Goal: Task Accomplishment & Management: Manage account settings

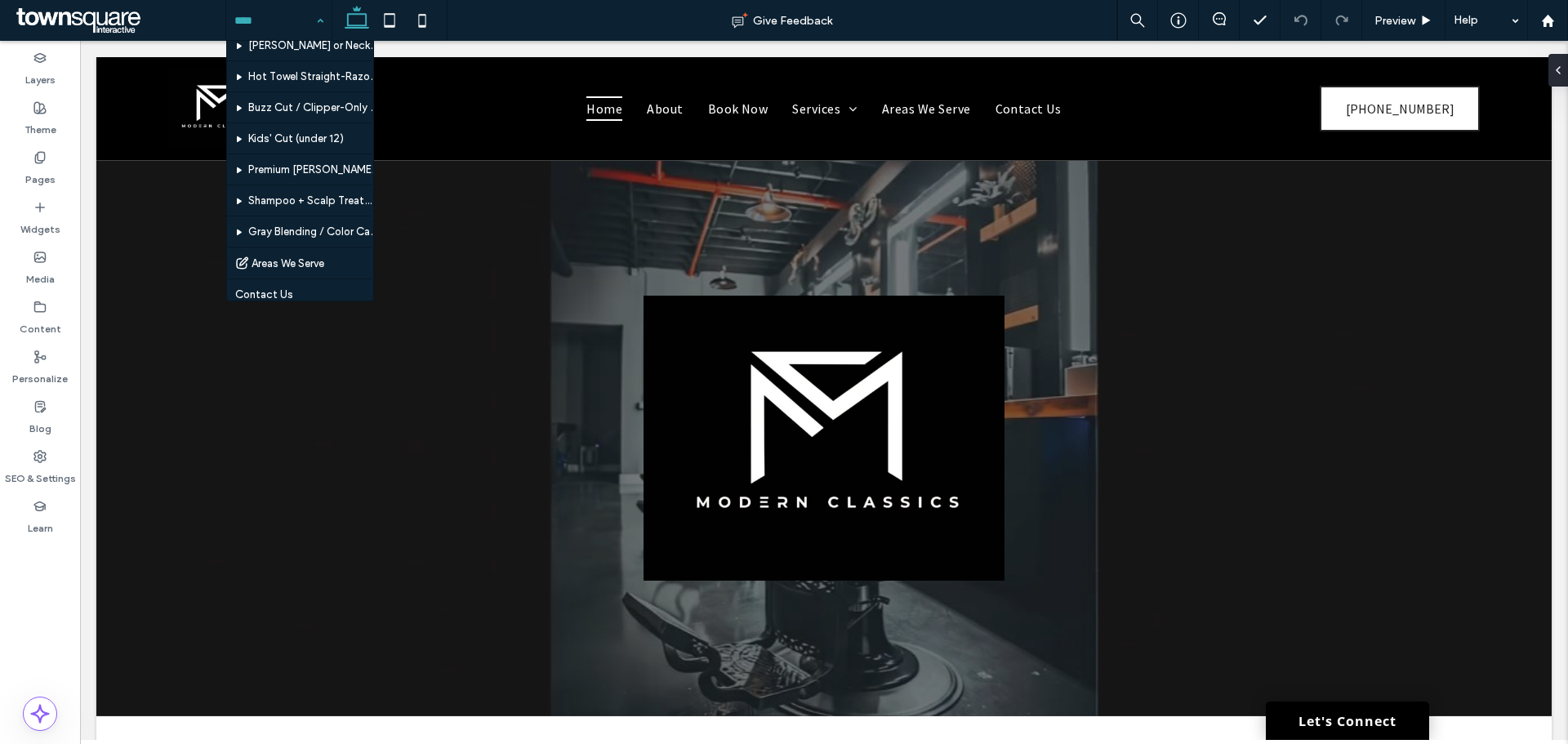
scroll to position [163, 0]
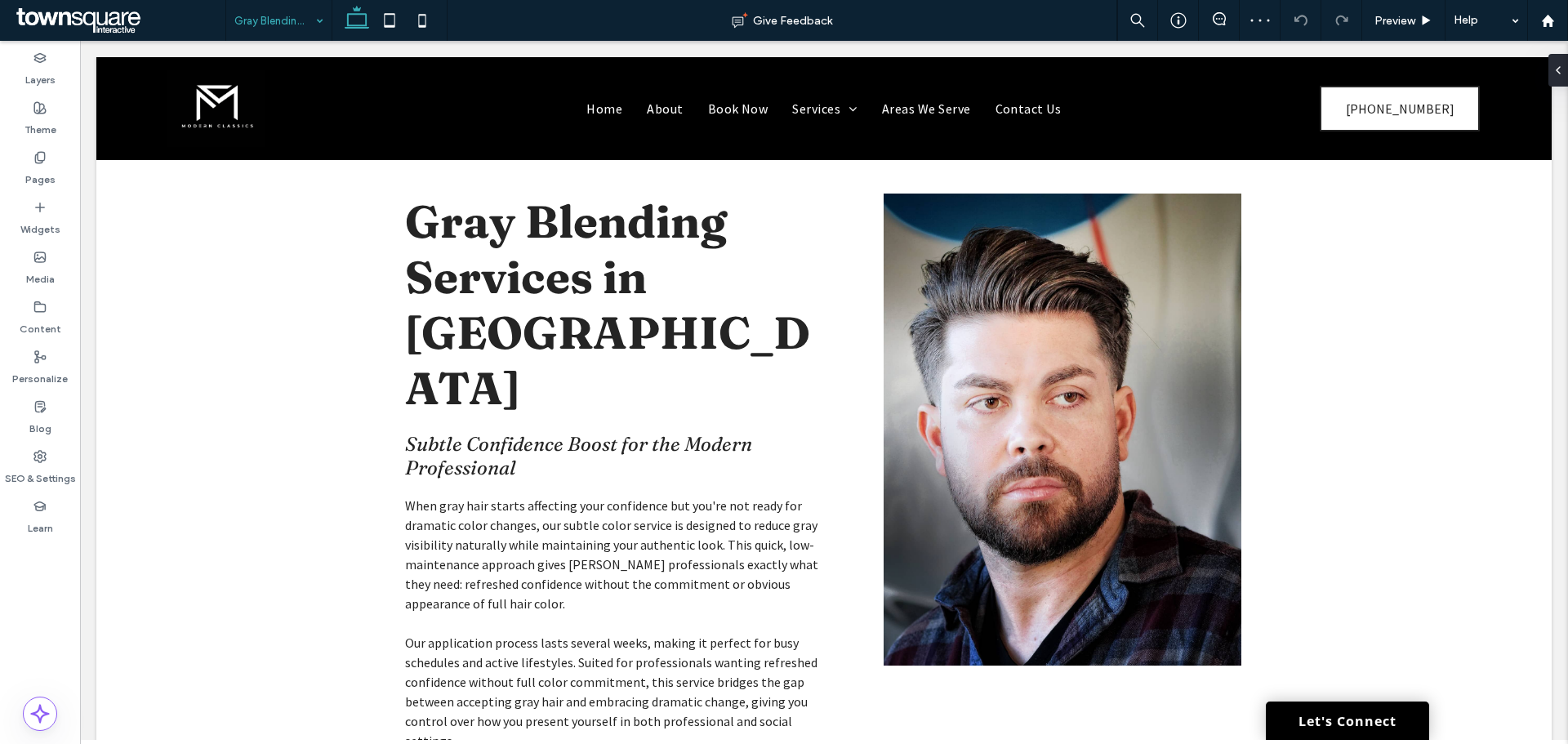
click at [286, 22] on input at bounding box center [275, 20] width 81 height 41
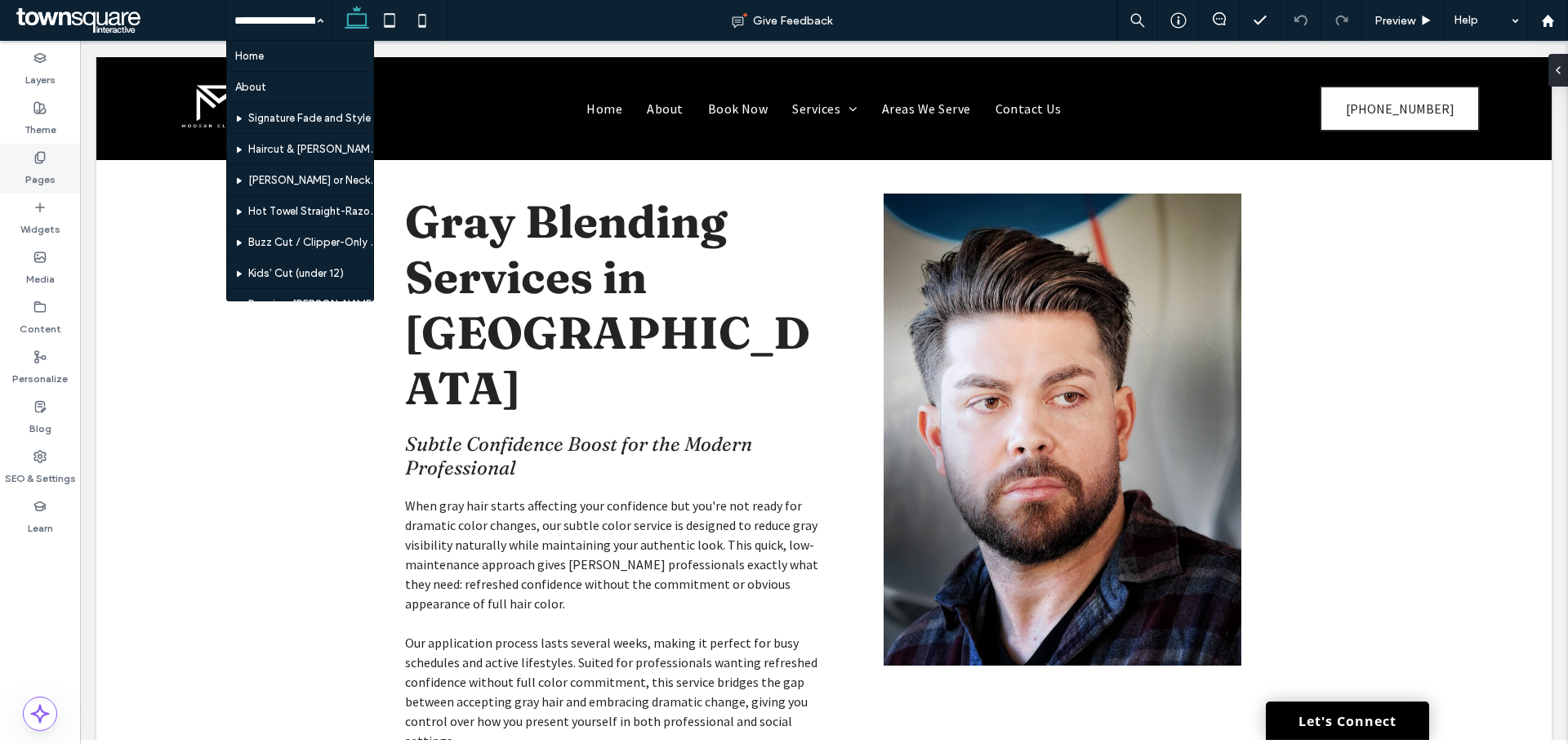
click at [43, 154] on icon at bounding box center [41, 157] width 14 height 14
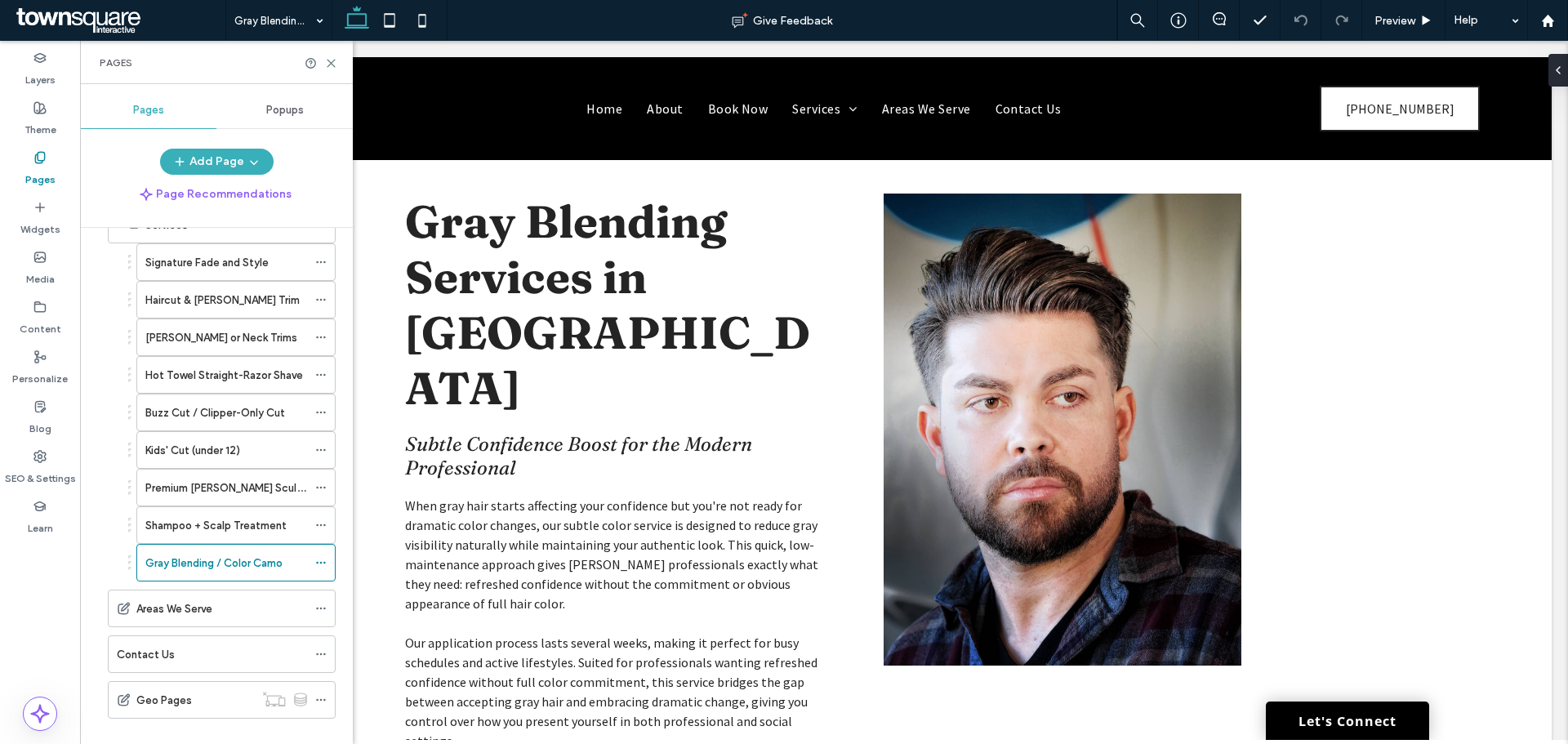
scroll to position [211, 0]
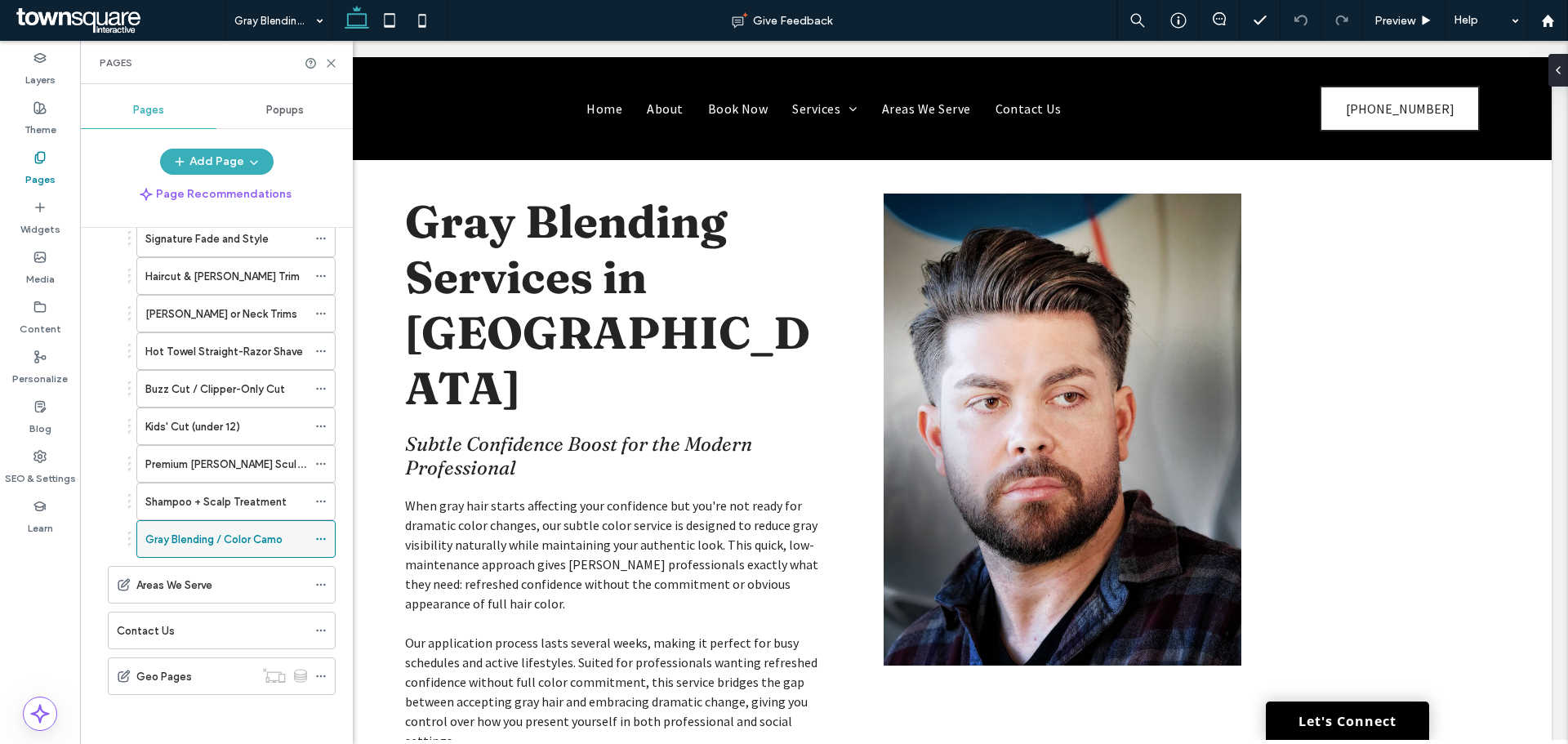
click at [327, 538] on div at bounding box center [325, 538] width 19 height 24
click at [322, 533] on icon at bounding box center [321, 539] width 12 height 12
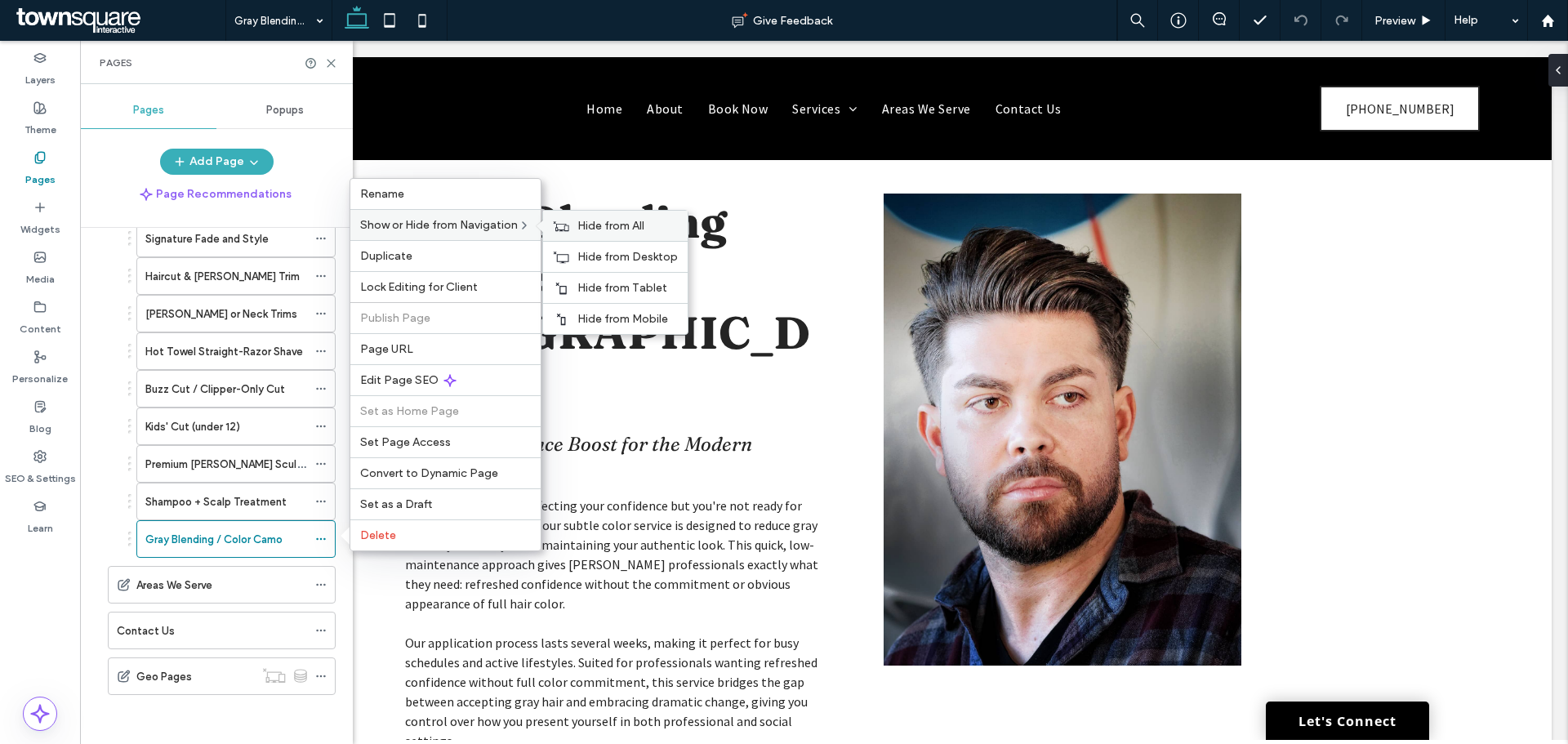
click at [608, 225] on span "Hide from All" at bounding box center [611, 226] width 67 height 14
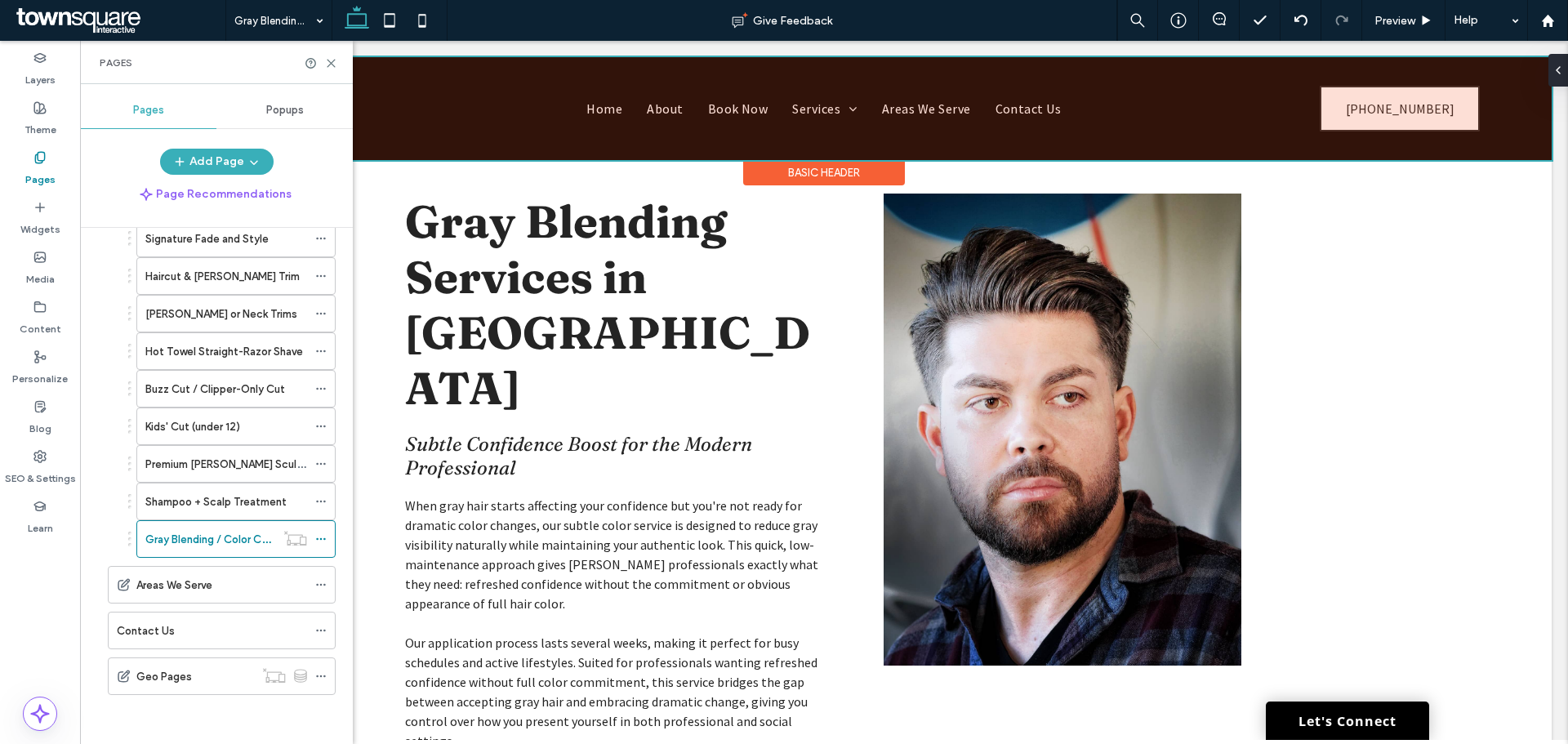
click at [384, 108] on div at bounding box center [824, 108] width 1456 height 103
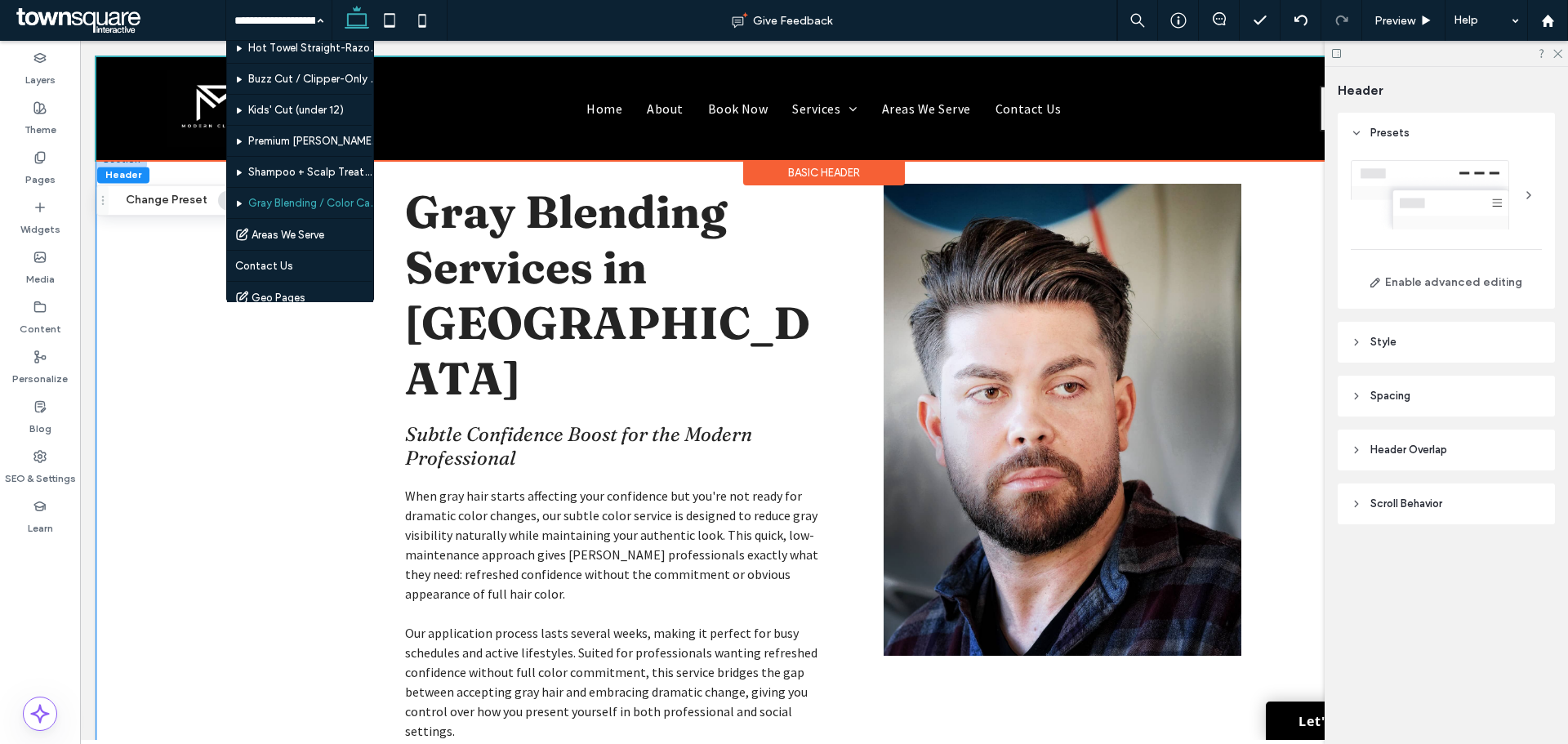
scroll to position [0, 0]
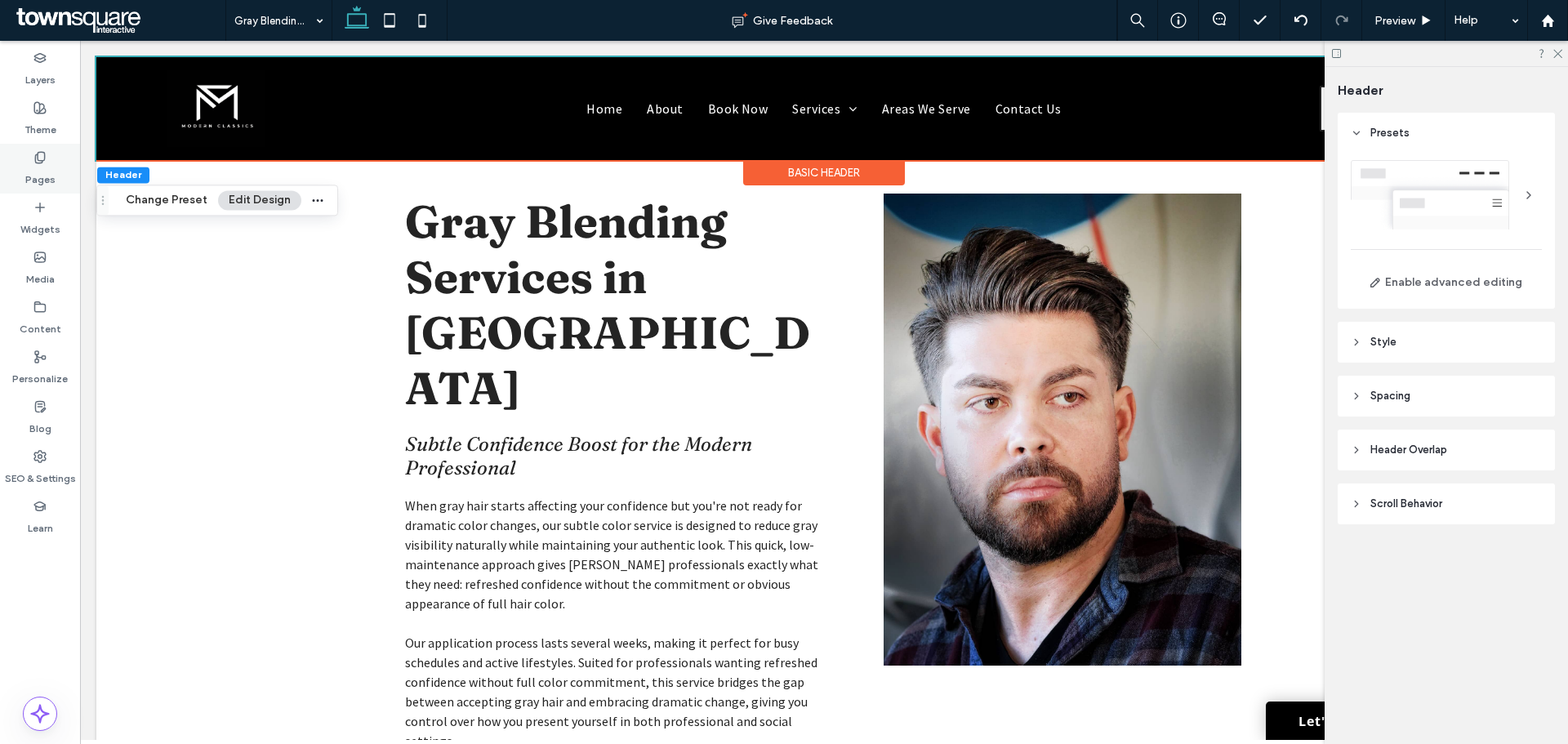
click at [39, 150] on div "Pages" at bounding box center [40, 169] width 80 height 50
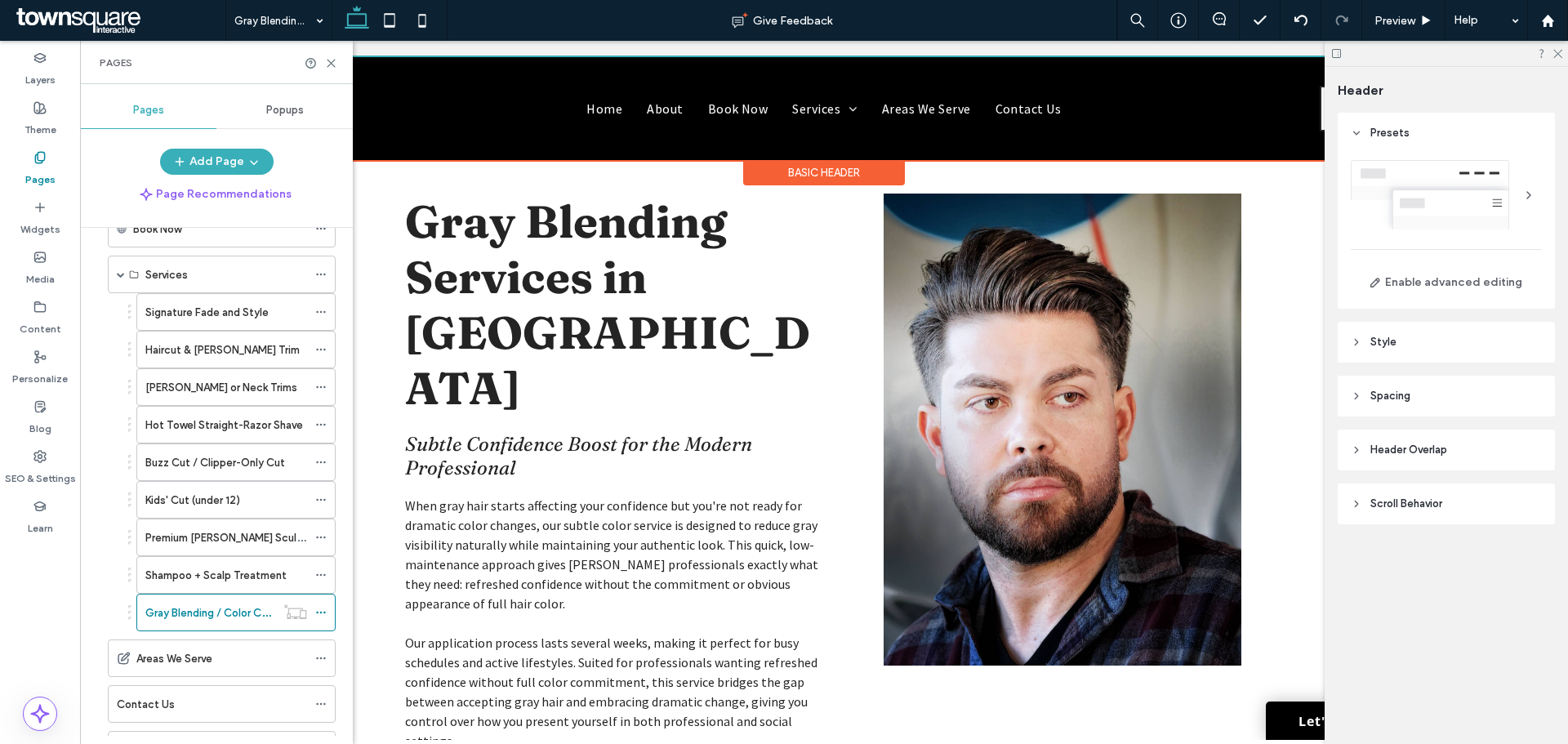
scroll to position [163, 0]
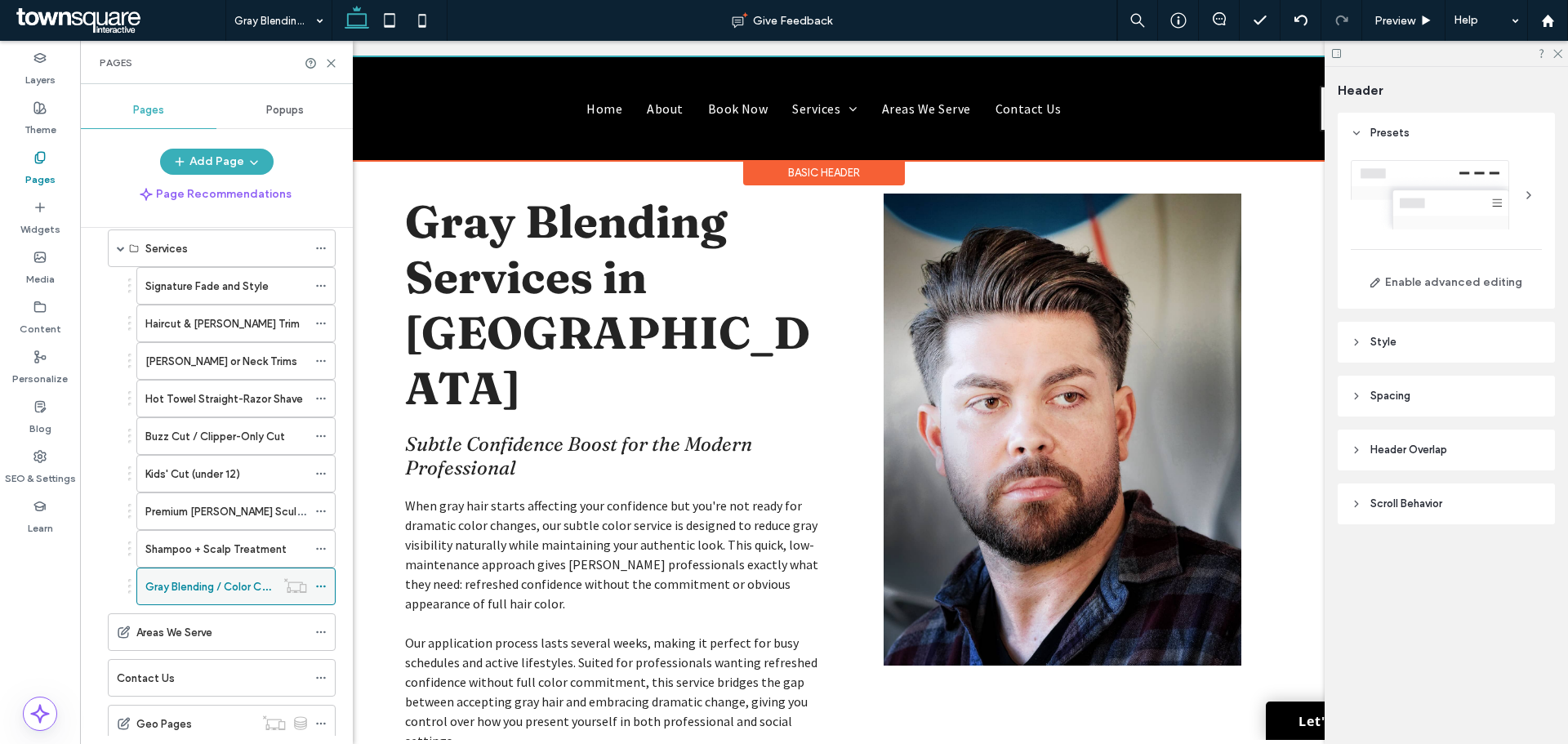
click at [323, 587] on icon at bounding box center [321, 587] width 12 height 12
click at [321, 580] on span at bounding box center [321, 586] width 12 height 24
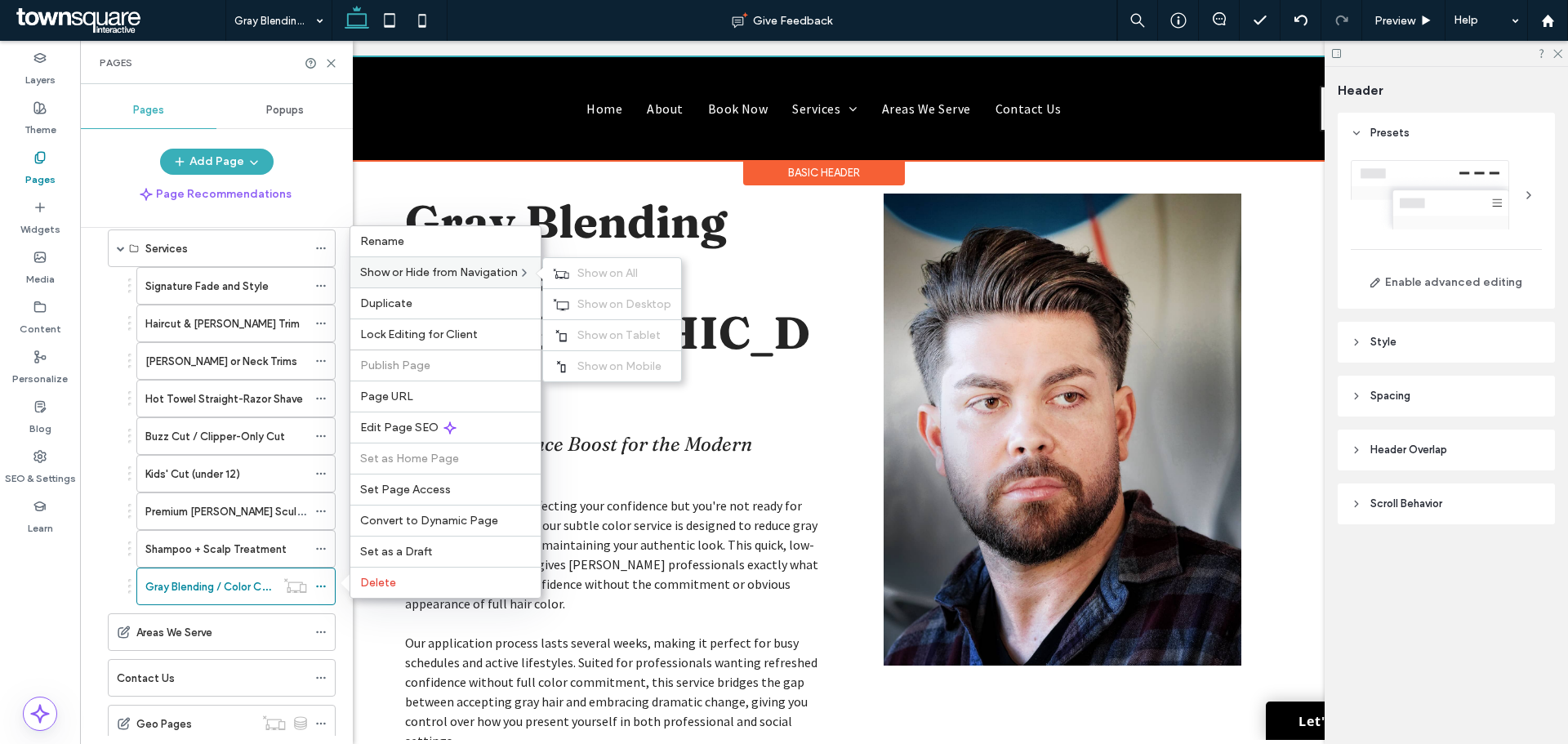
click at [470, 272] on span "Show or Hide from Navigation" at bounding box center [439, 272] width 157 height 14
click at [88, 586] on div "Home About Book Now Services Signature Fade and Style Haircut & Beard Trim Bear…" at bounding box center [216, 482] width 272 height 508
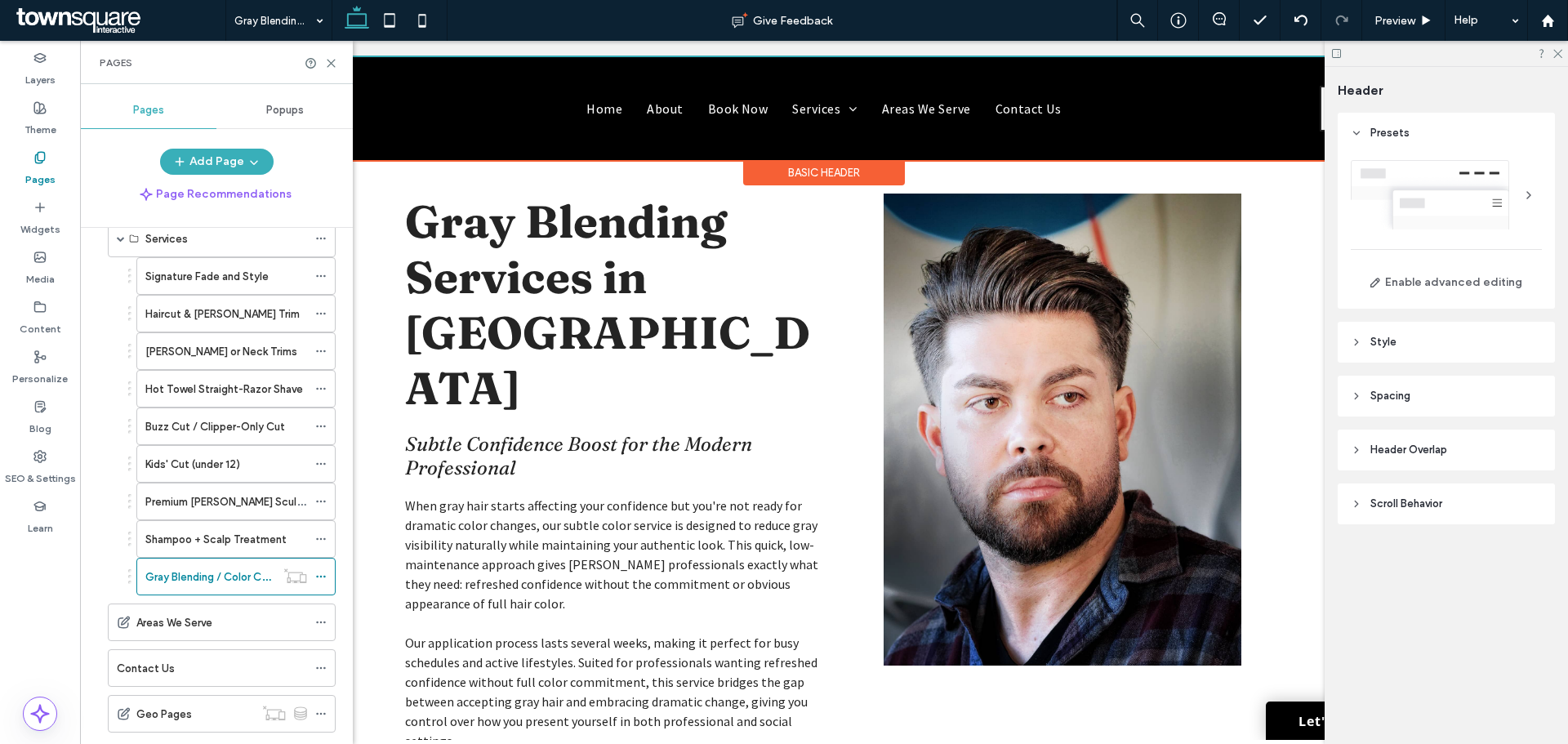
scroll to position [211, 0]
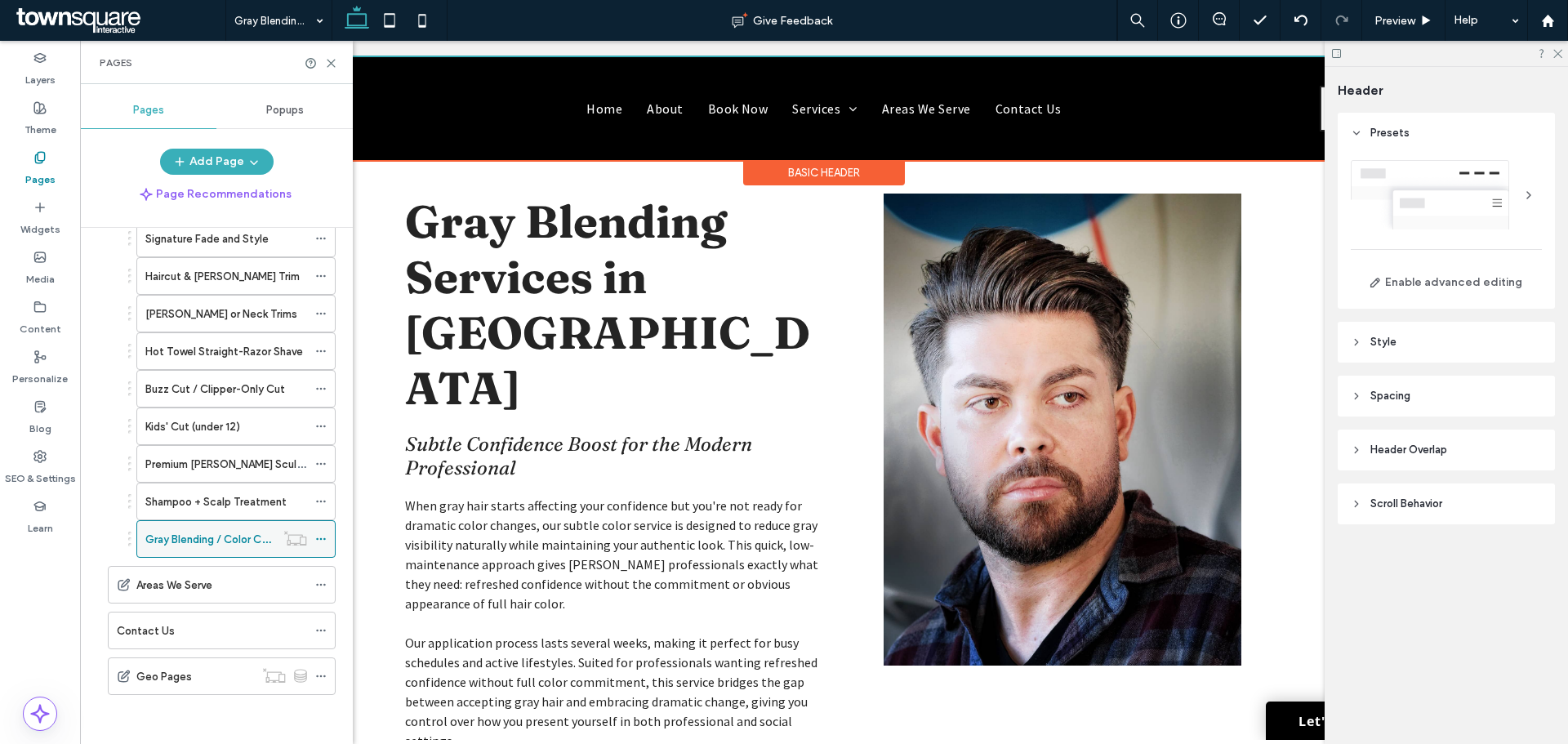
click at [320, 537] on icon at bounding box center [321, 539] width 12 height 12
drag, startPoint x: 334, startPoint y: 63, endPoint x: 254, endPoint y: 23, distance: 89.4
click at [334, 64] on icon at bounding box center [331, 63] width 13 height 13
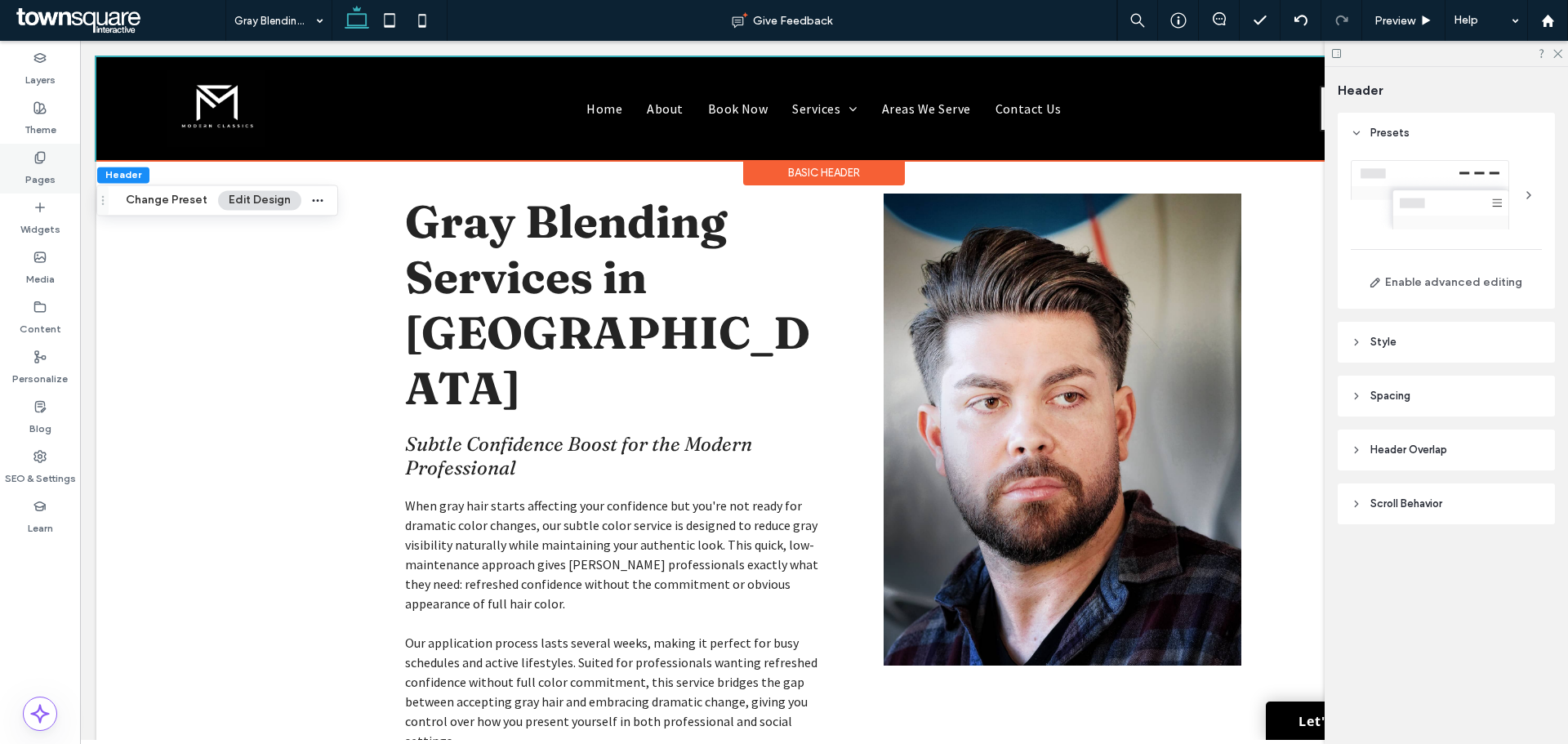
click at [34, 179] on label "Pages" at bounding box center [40, 176] width 30 height 23
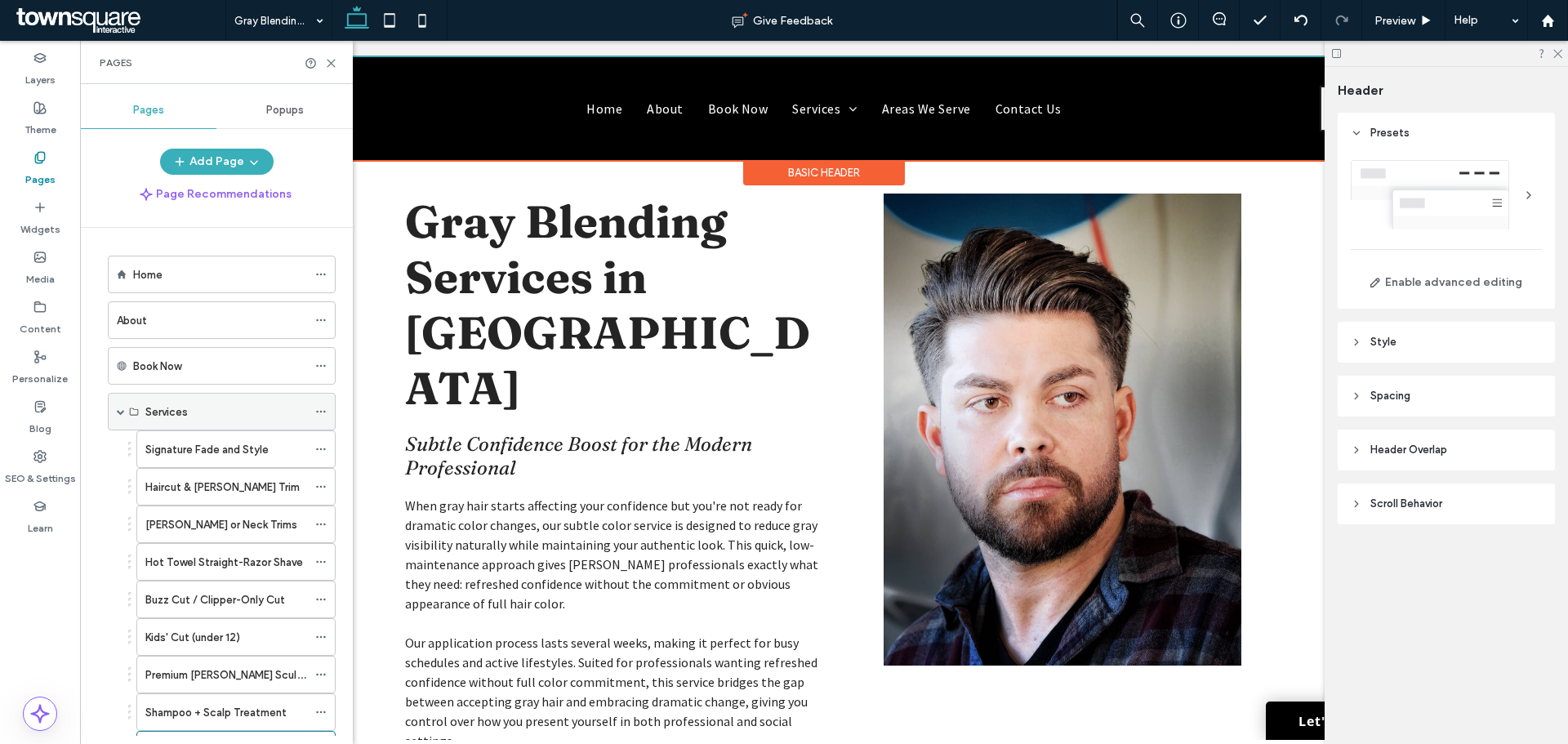
scroll to position [82, 0]
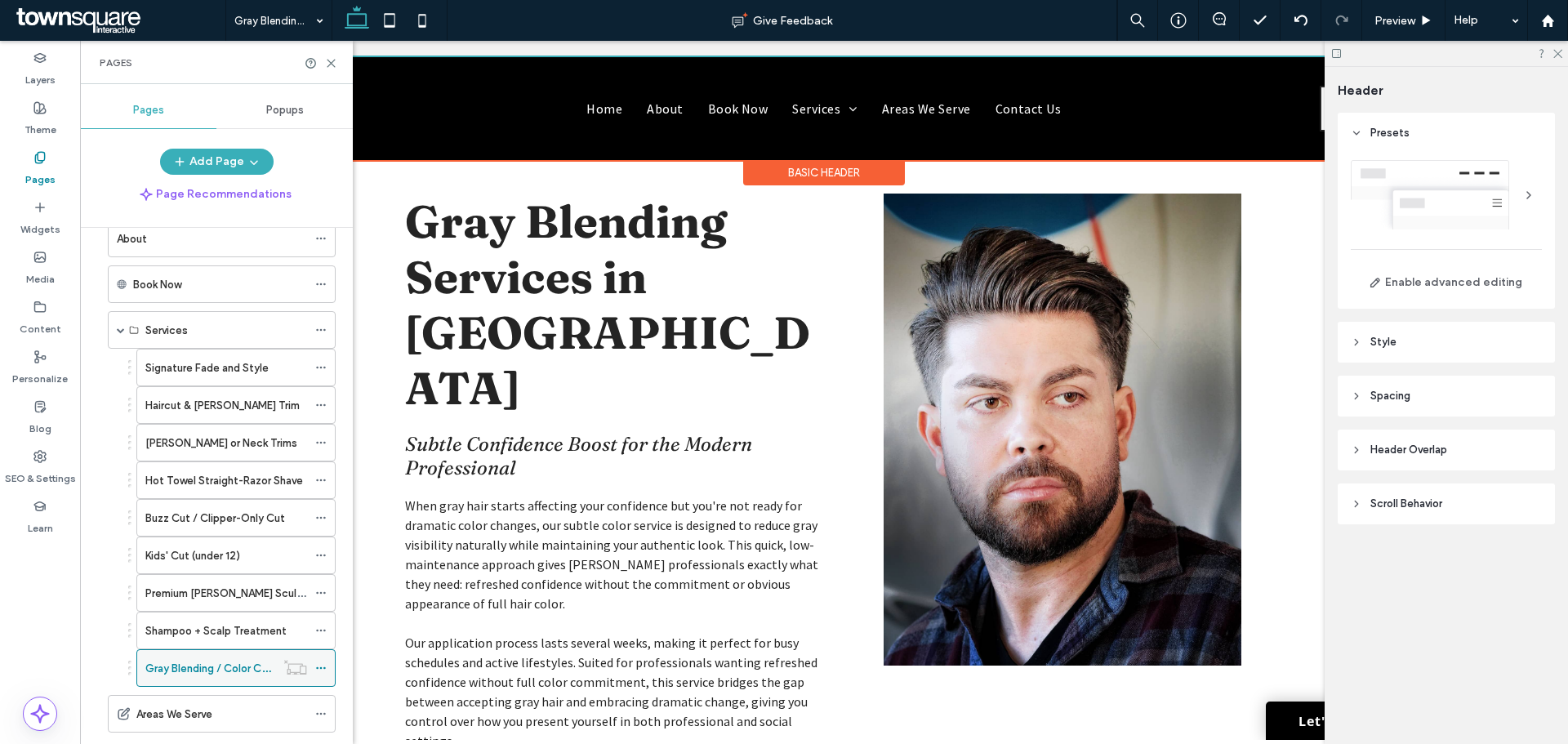
click at [325, 672] on icon at bounding box center [321, 669] width 12 height 12
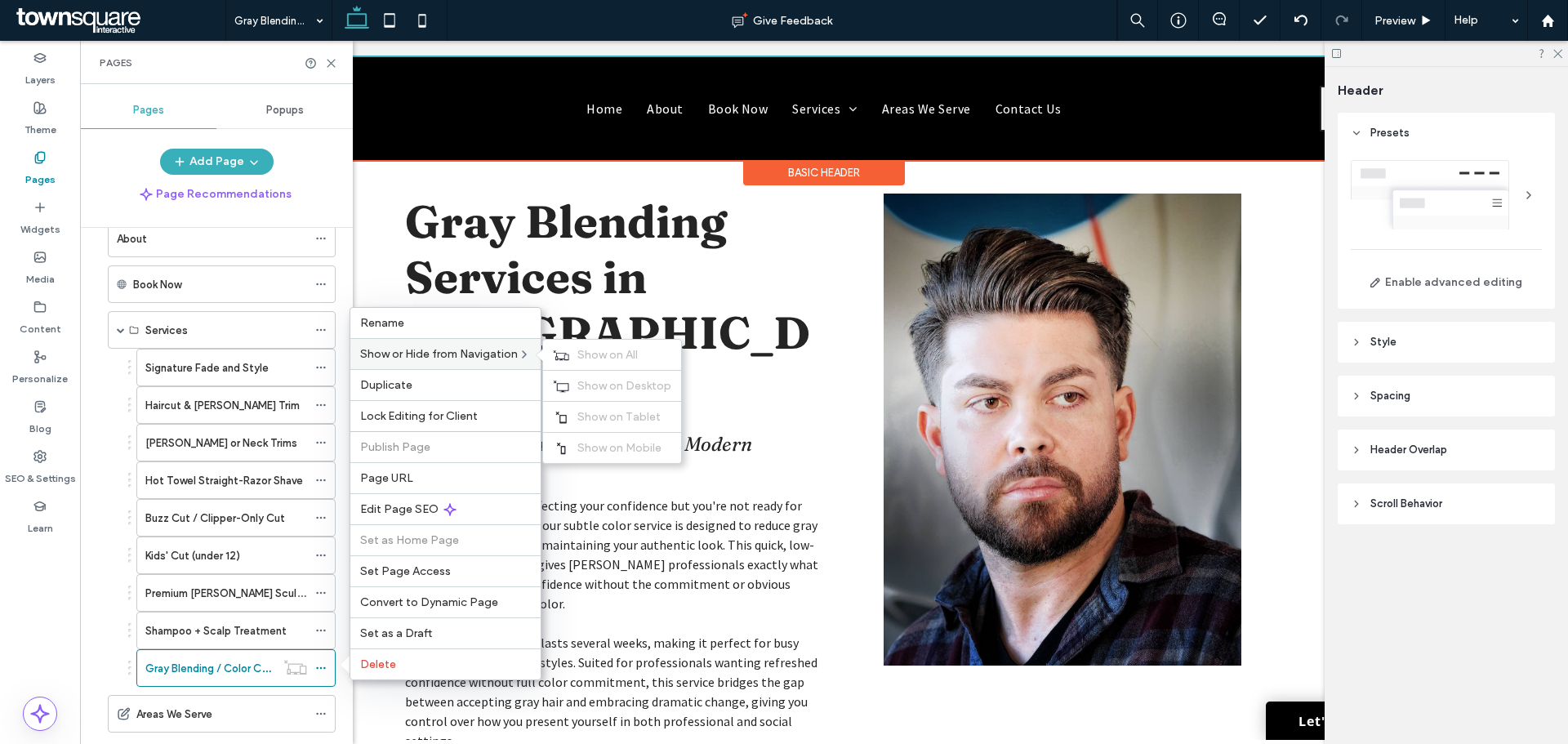
click at [415, 353] on span "Show or Hide from Navigation" at bounding box center [439, 354] width 157 height 14
click at [604, 351] on span "Show on All" at bounding box center [608, 355] width 61 height 14
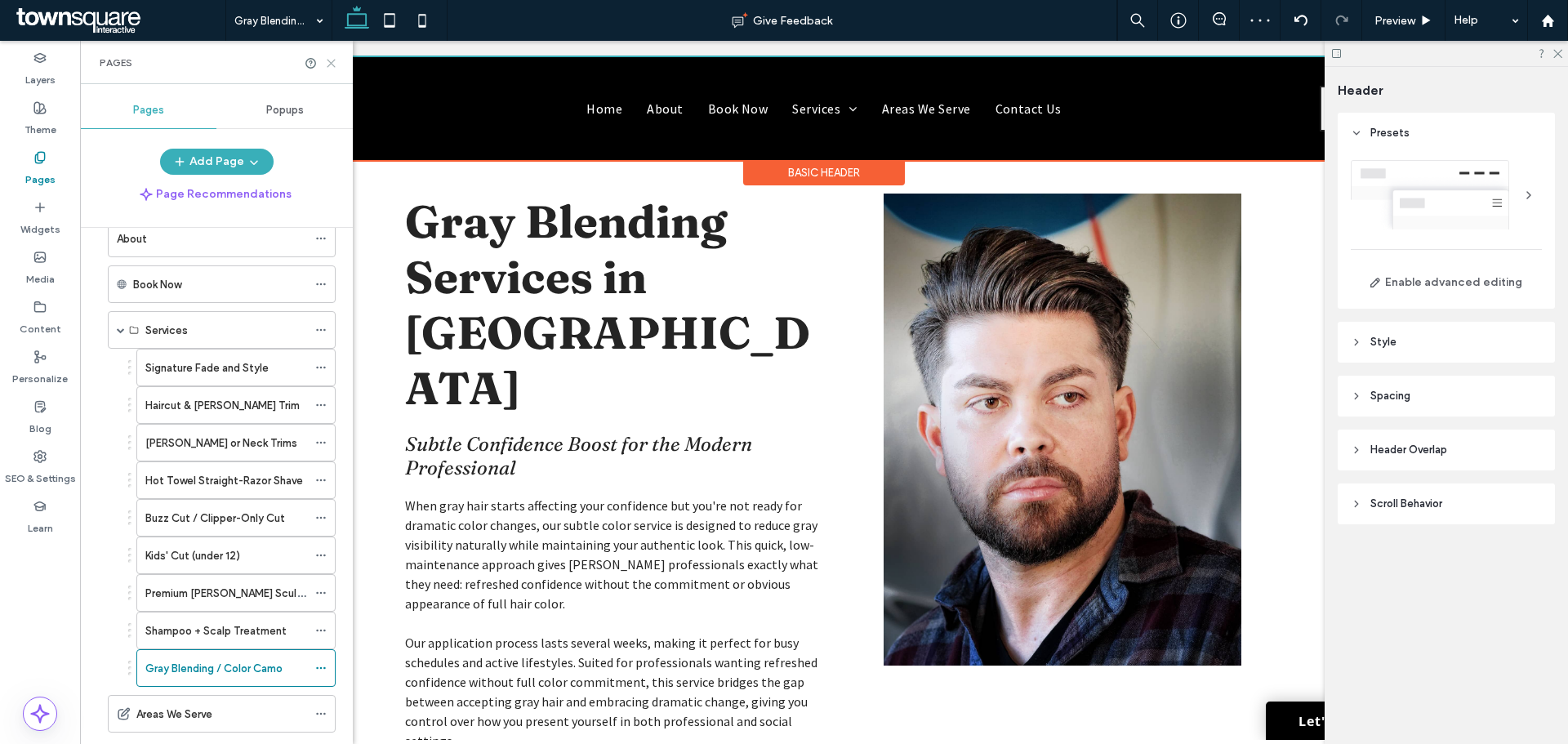
click at [330, 63] on icon at bounding box center [331, 63] width 13 height 13
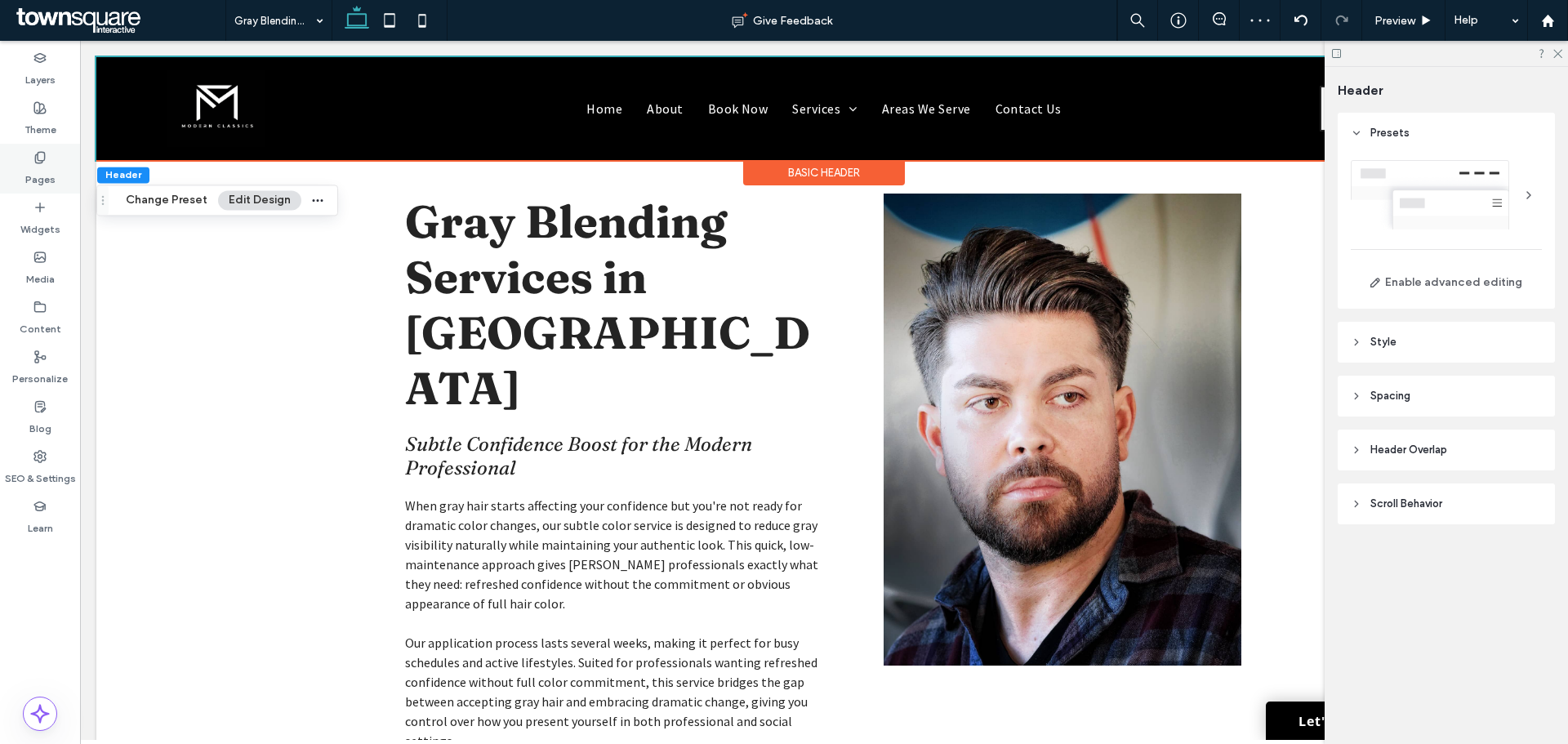
click at [27, 183] on label "Pages" at bounding box center [40, 176] width 30 height 23
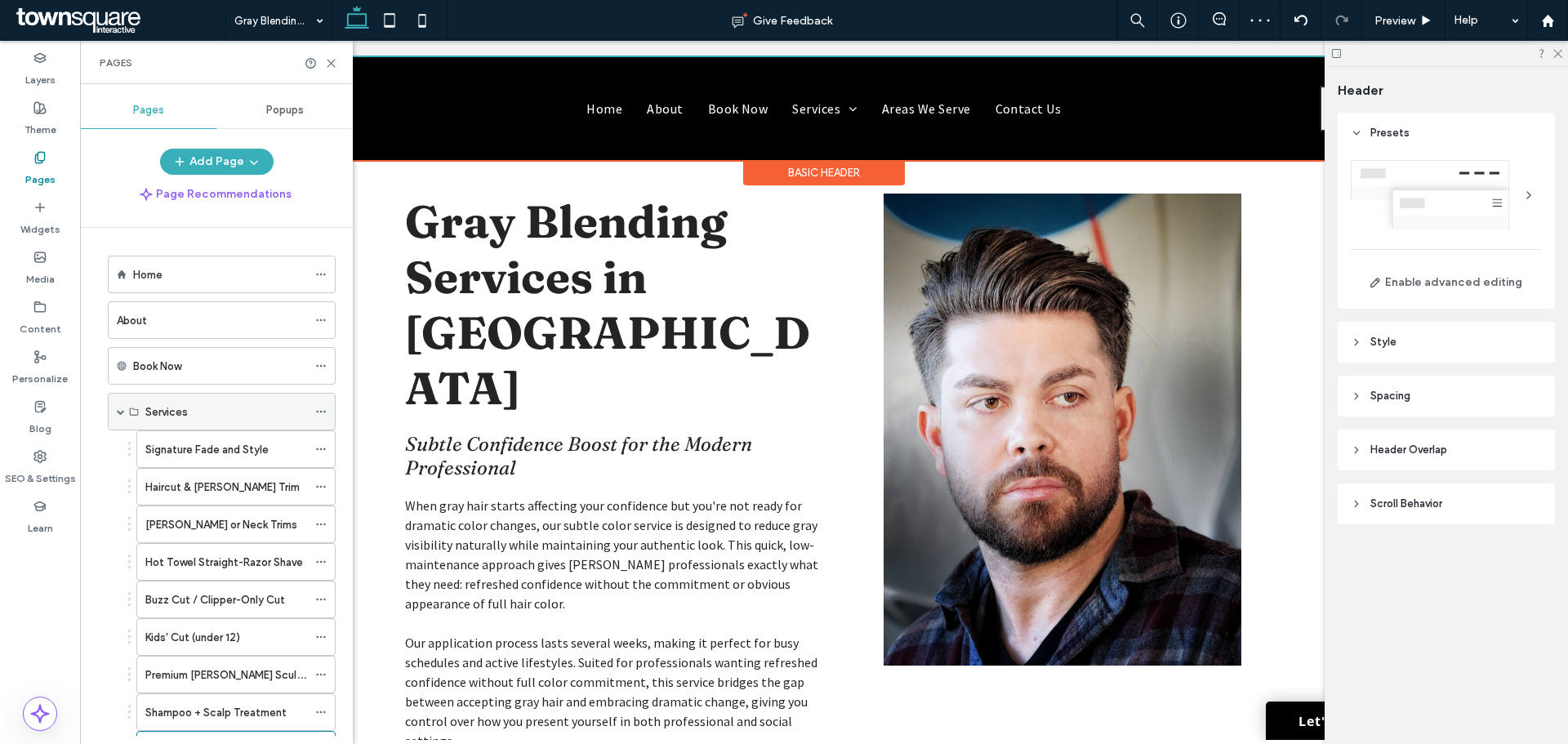
scroll to position [211, 0]
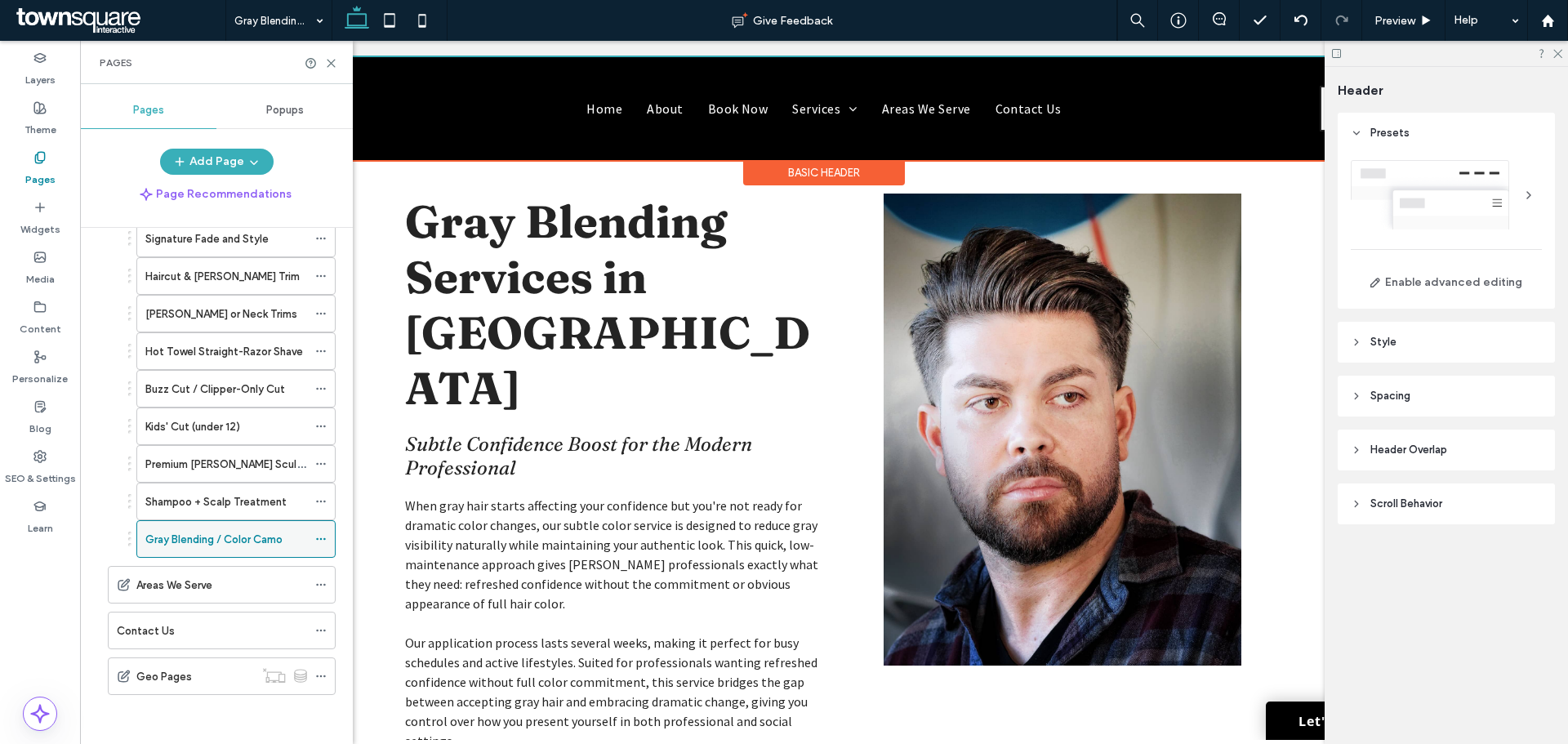
click at [326, 543] on icon at bounding box center [321, 539] width 12 height 12
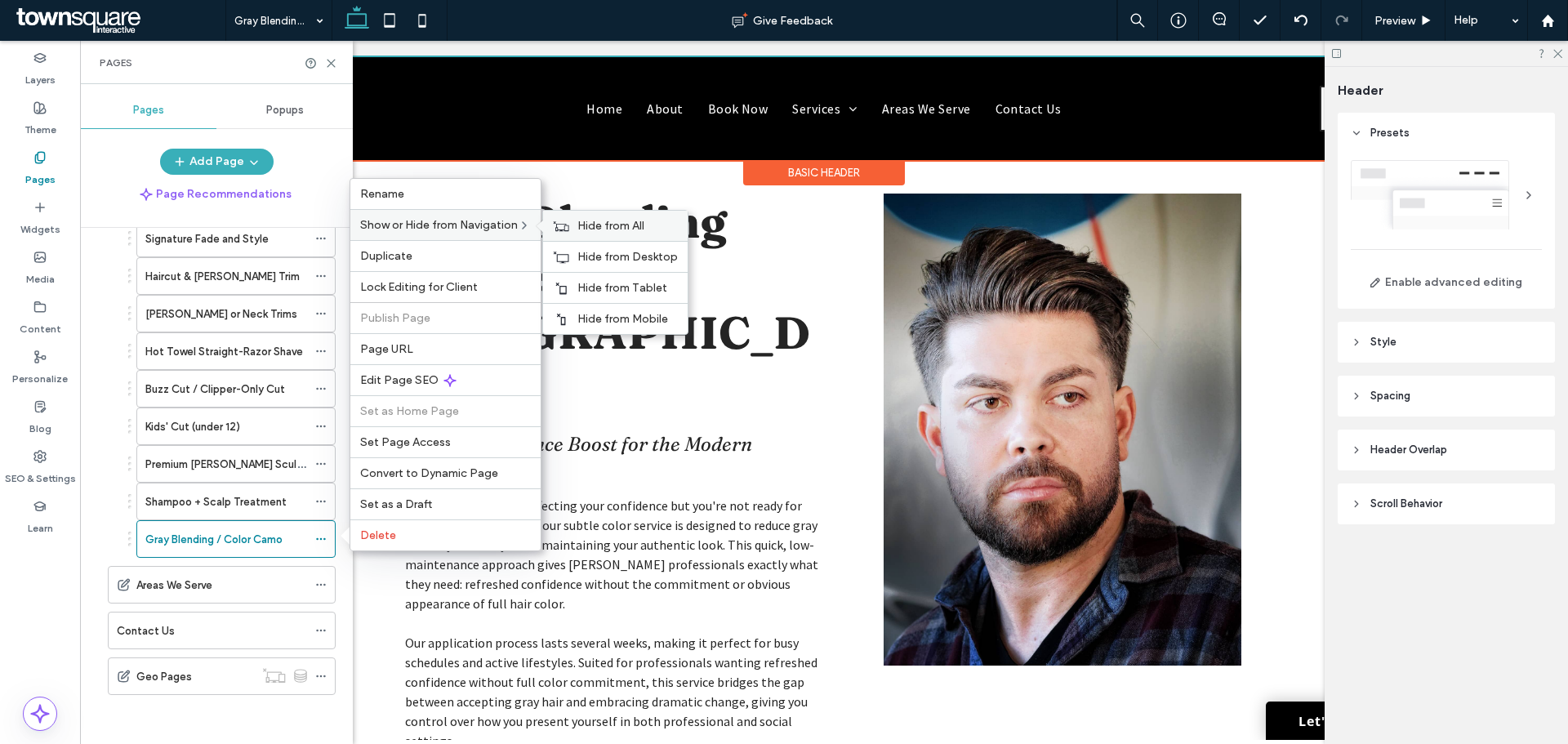
click at [628, 230] on span "Hide from All" at bounding box center [611, 226] width 67 height 14
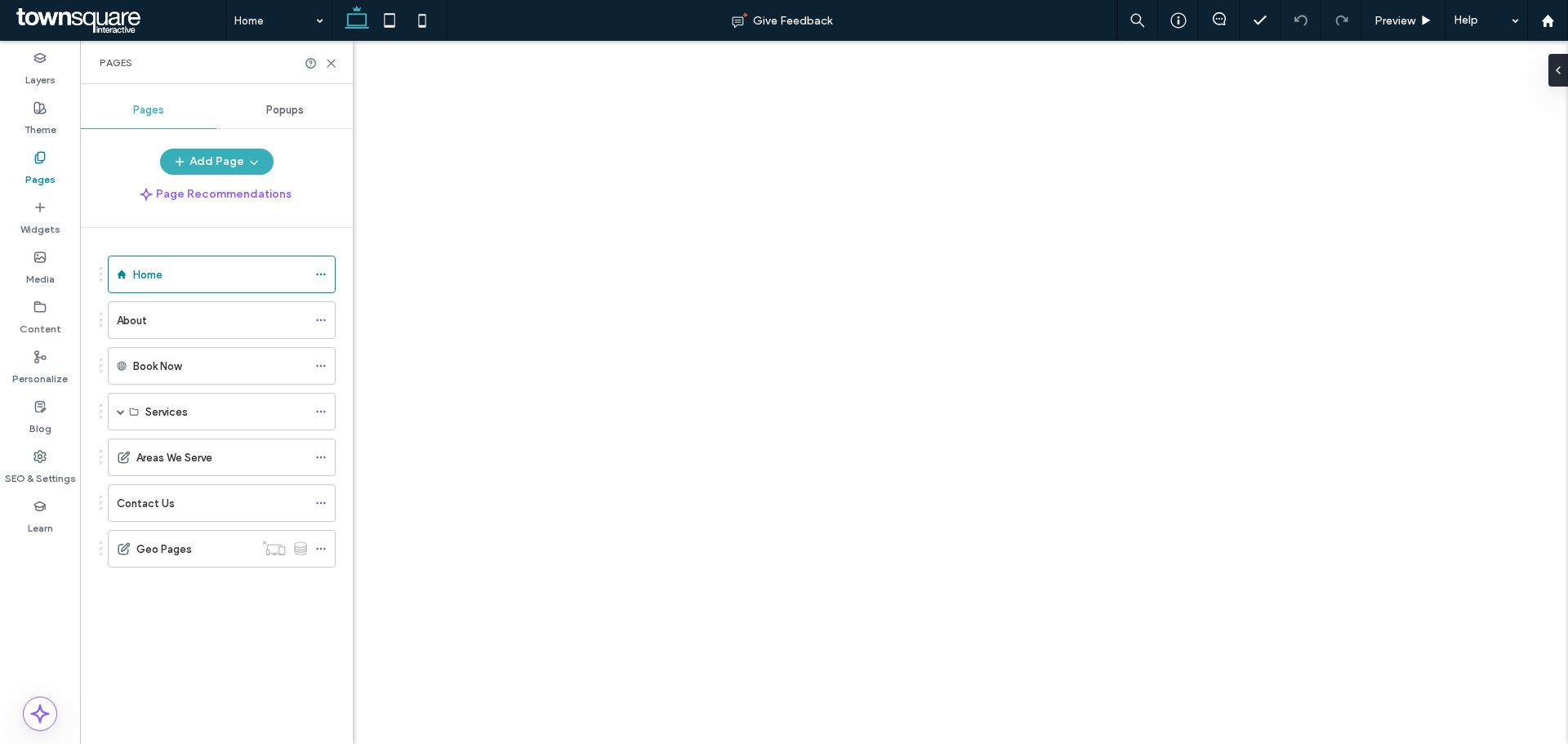
click at [320, 410] on icon at bounding box center [321, 412] width 12 height 12
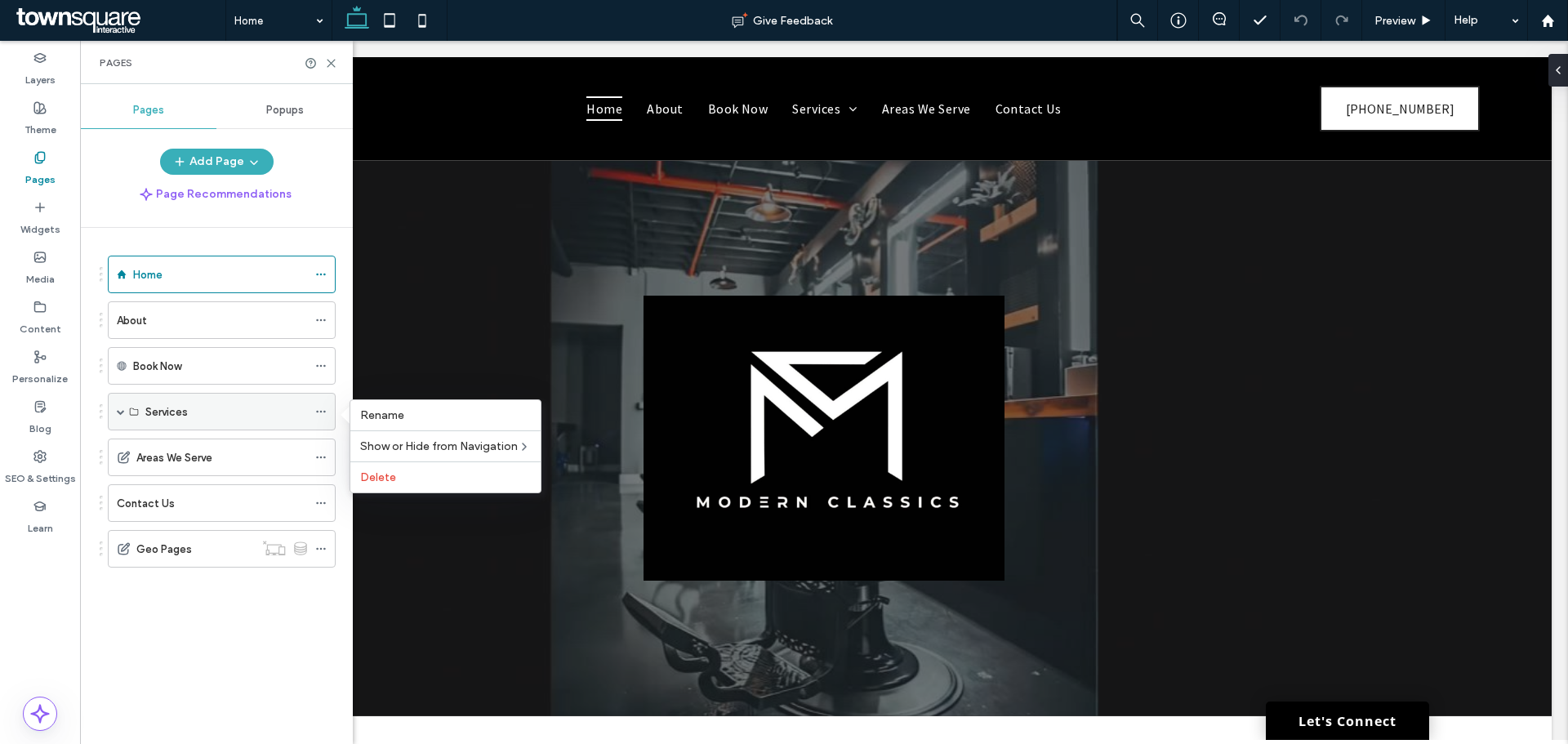
click at [297, 404] on div "Services" at bounding box center [225, 413] width 161 height 17
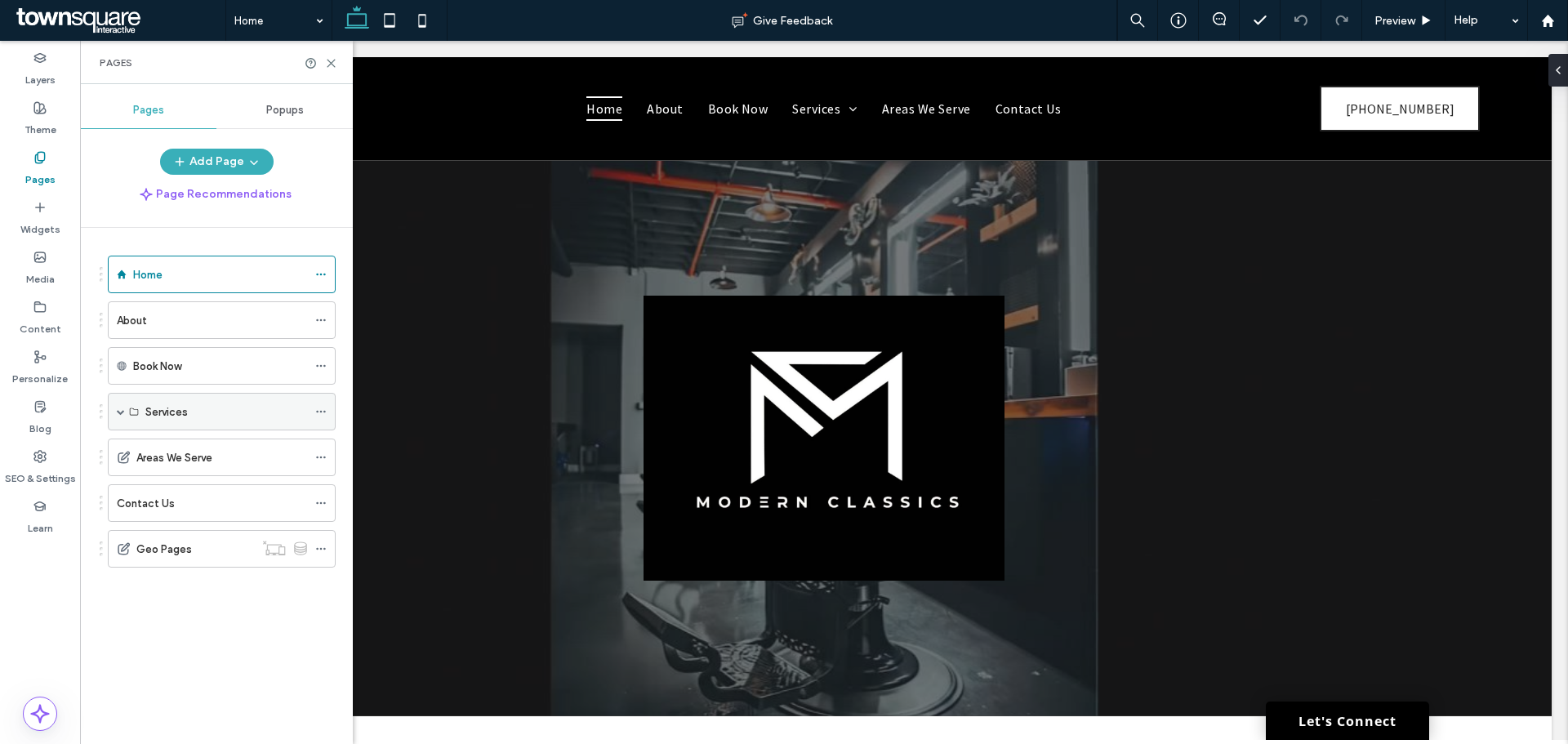
click at [202, 410] on div "Services" at bounding box center [225, 413] width 161 height 17
click at [163, 415] on label "Services" at bounding box center [166, 413] width 43 height 29
click at [36, 182] on label "Pages" at bounding box center [40, 176] width 30 height 23
click at [121, 414] on span at bounding box center [121, 412] width 8 height 8
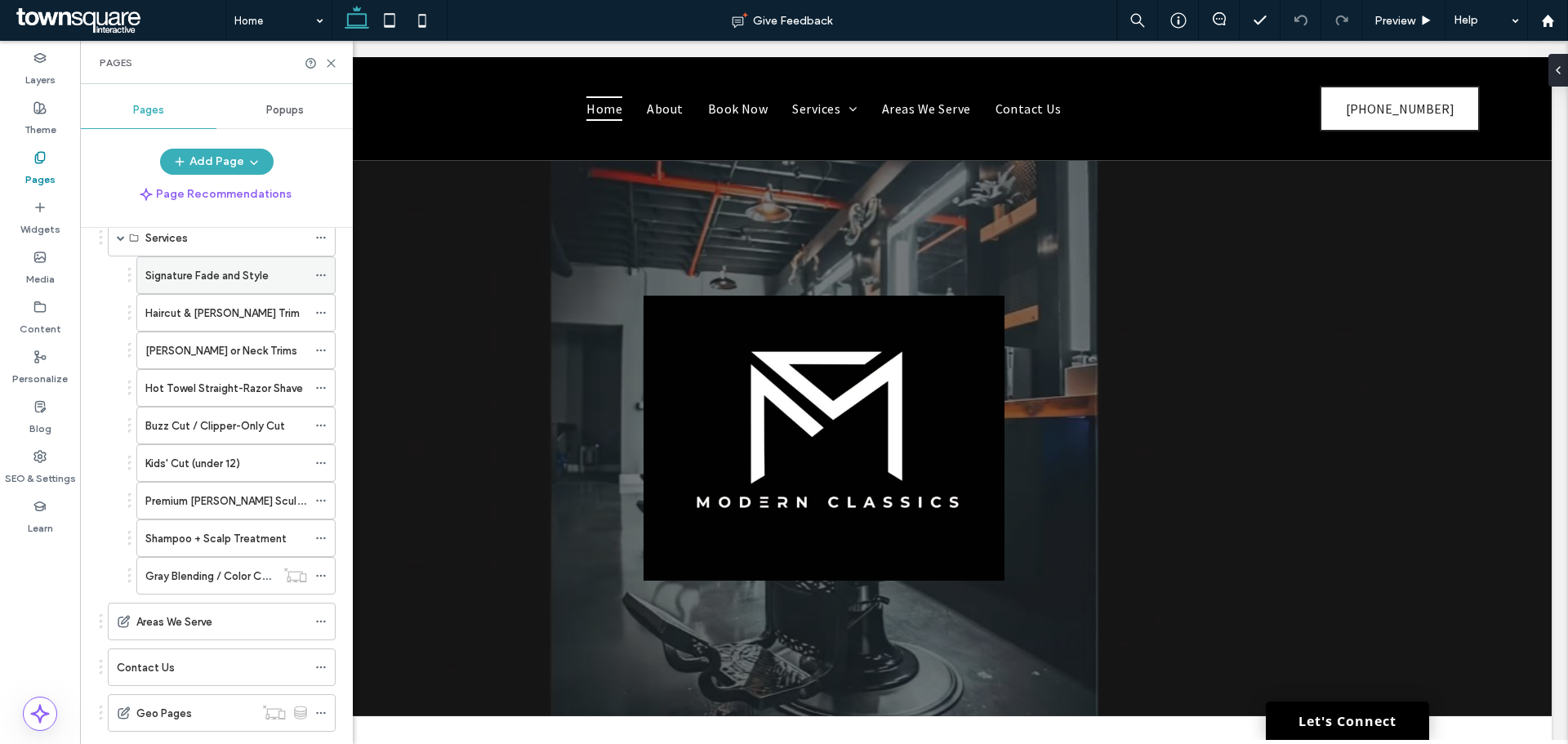
scroll to position [211, 0]
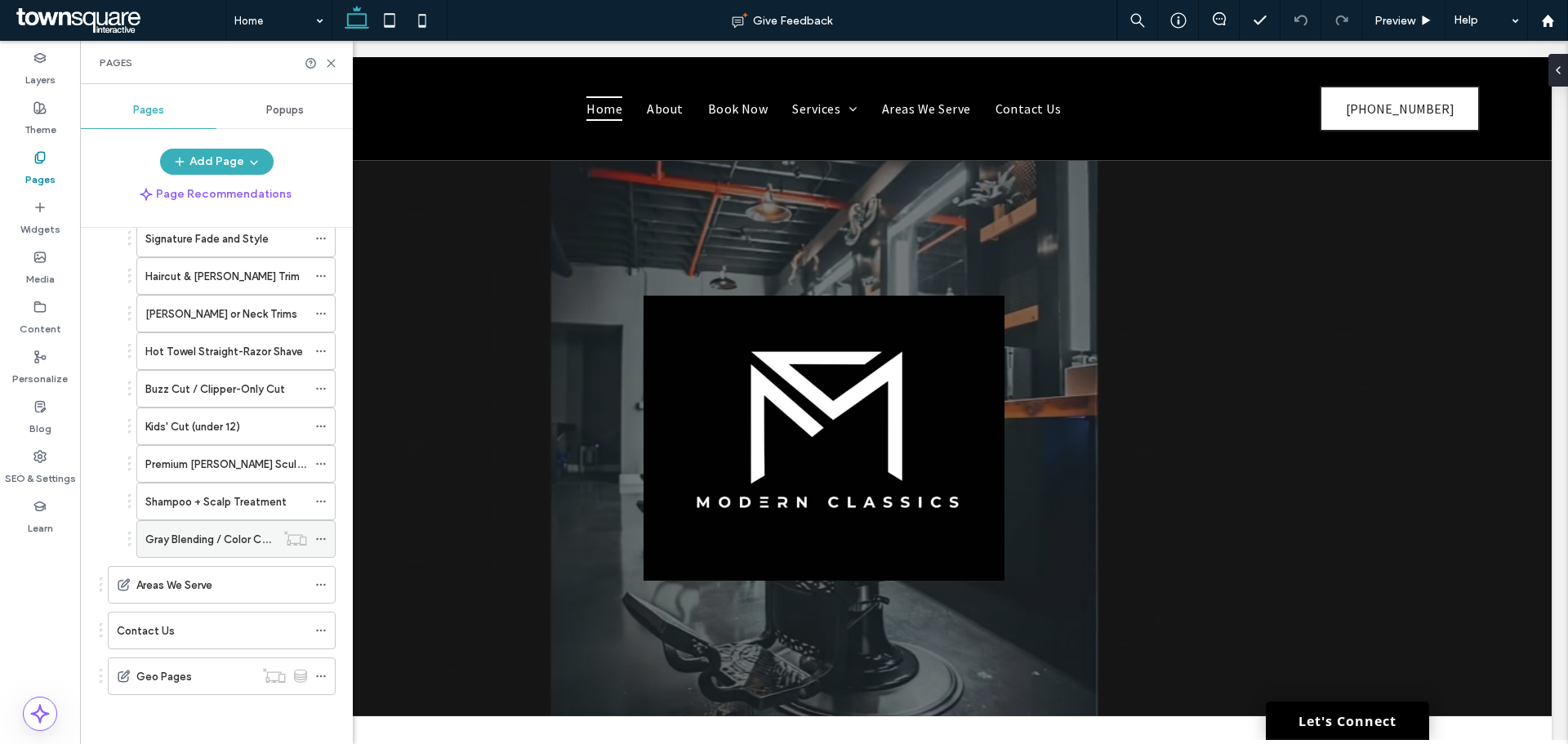
click at [320, 537] on icon at bounding box center [321, 539] width 12 height 12
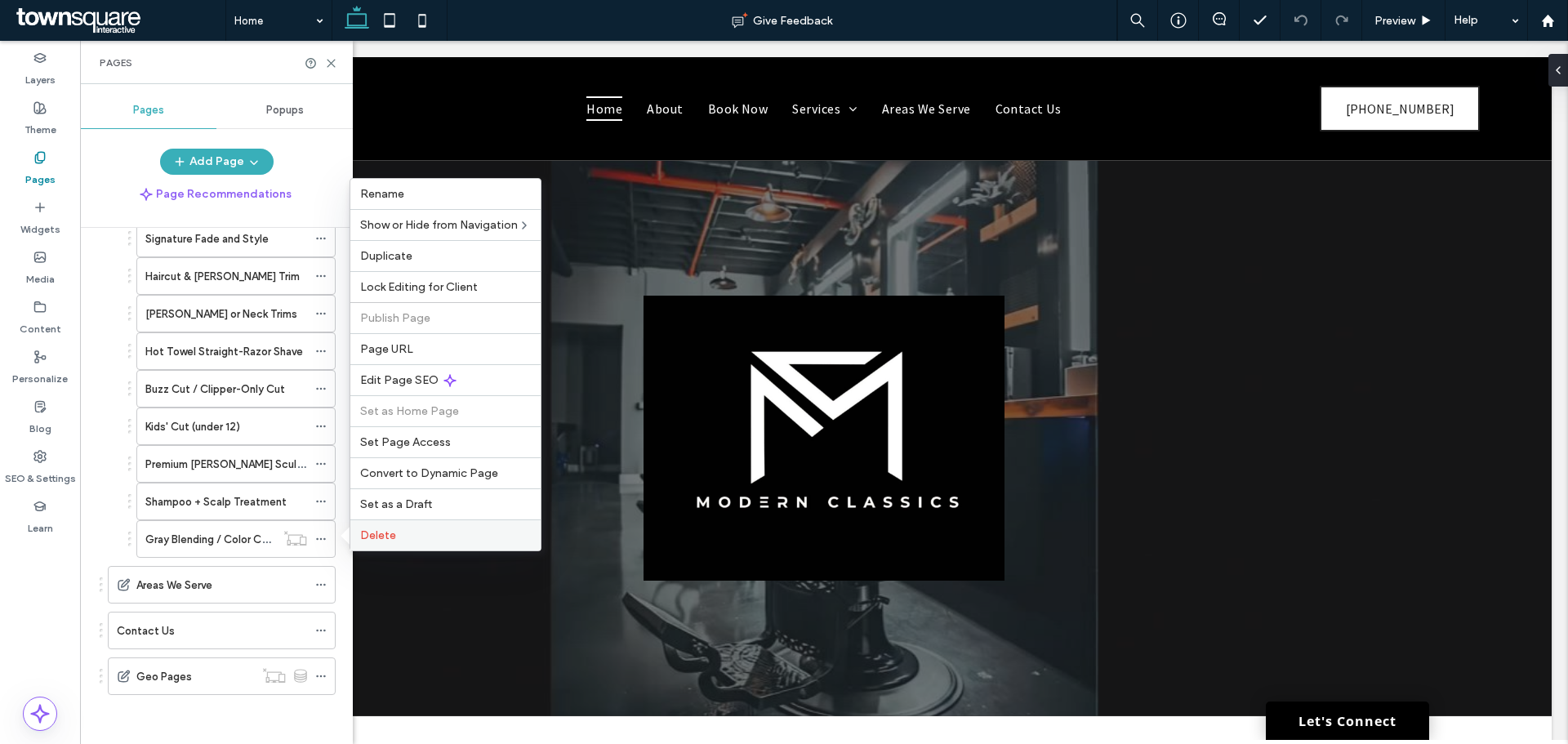
click at [376, 534] on span "Delete" at bounding box center [378, 535] width 36 height 14
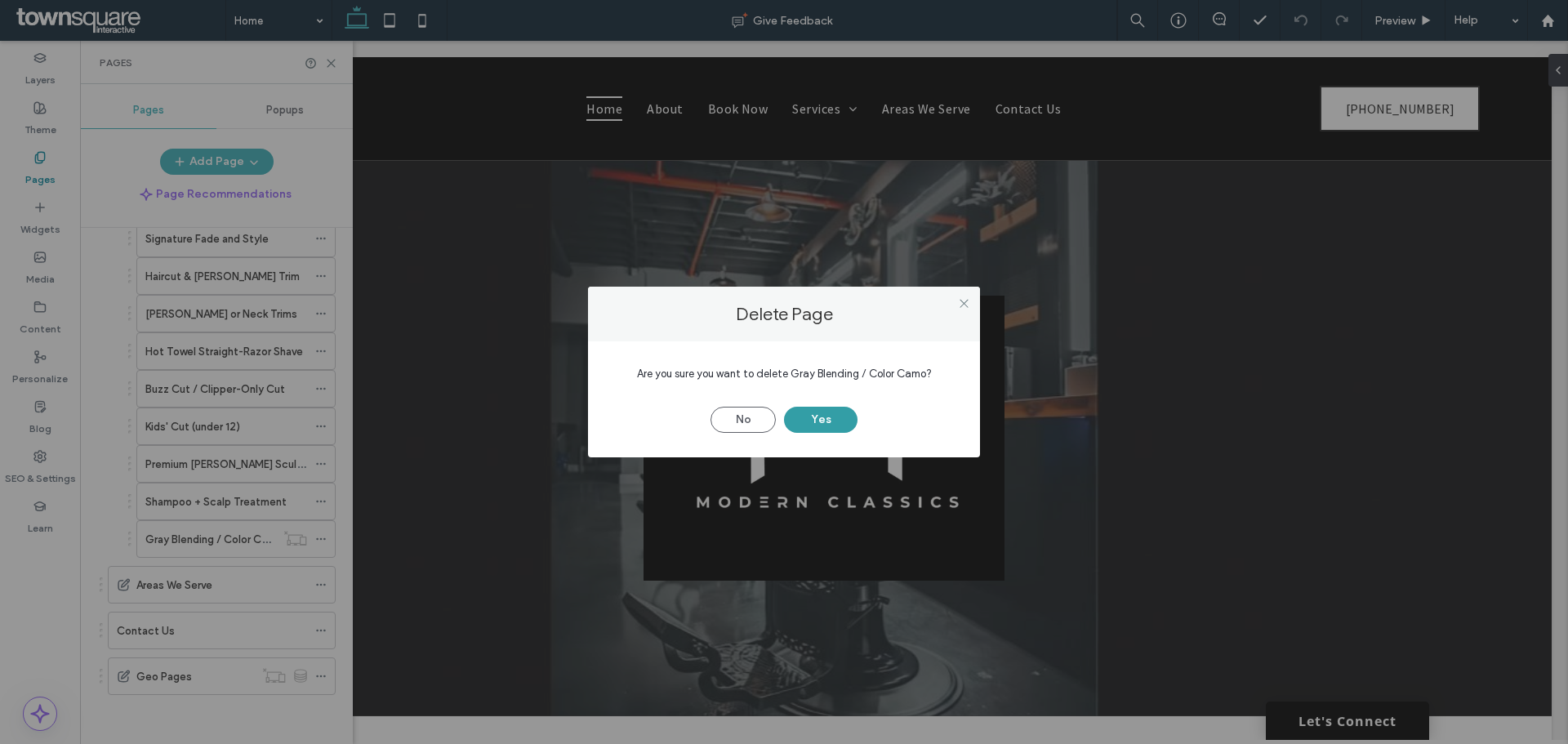
click at [818, 425] on button "Yes" at bounding box center [821, 419] width 73 height 26
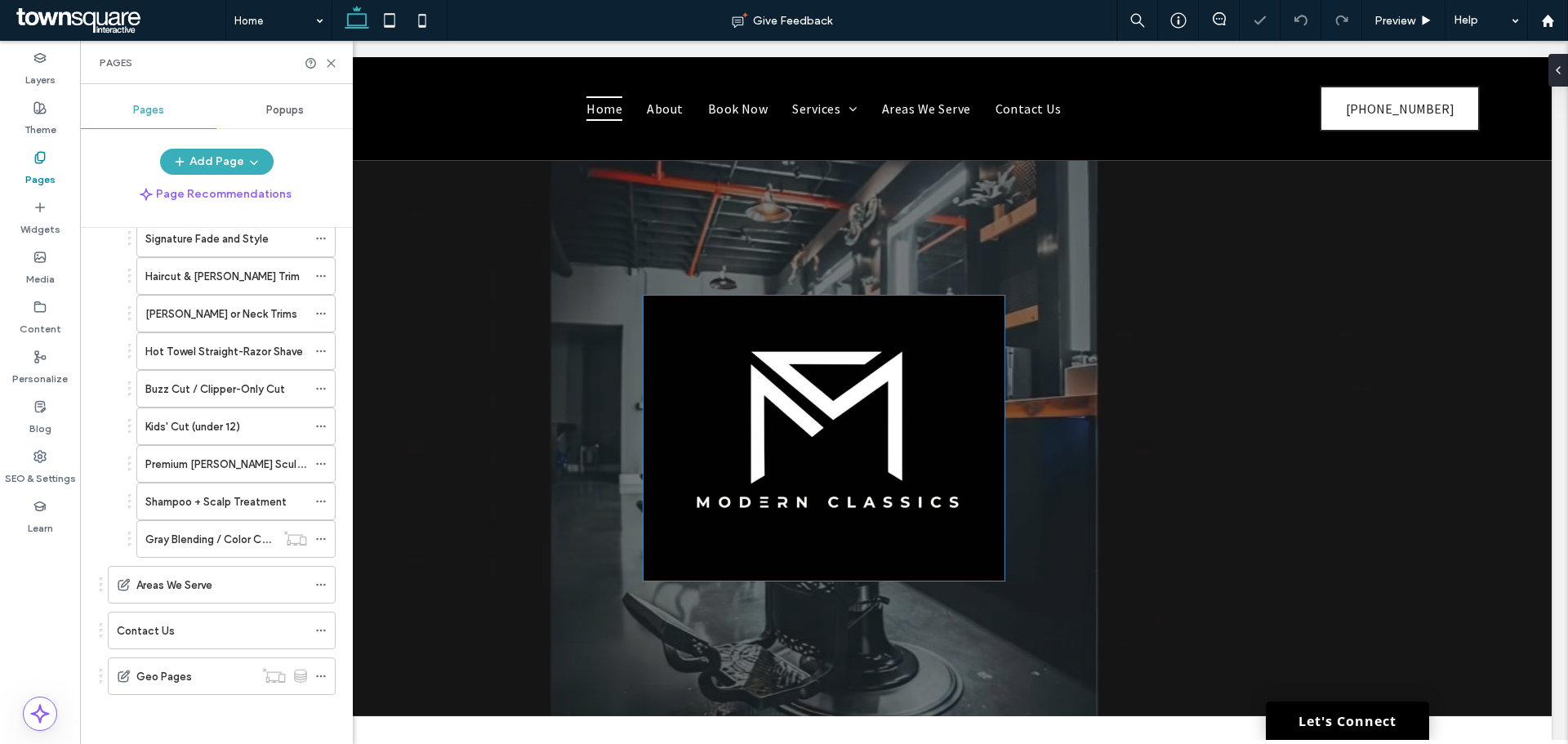
scroll to position [173, 0]
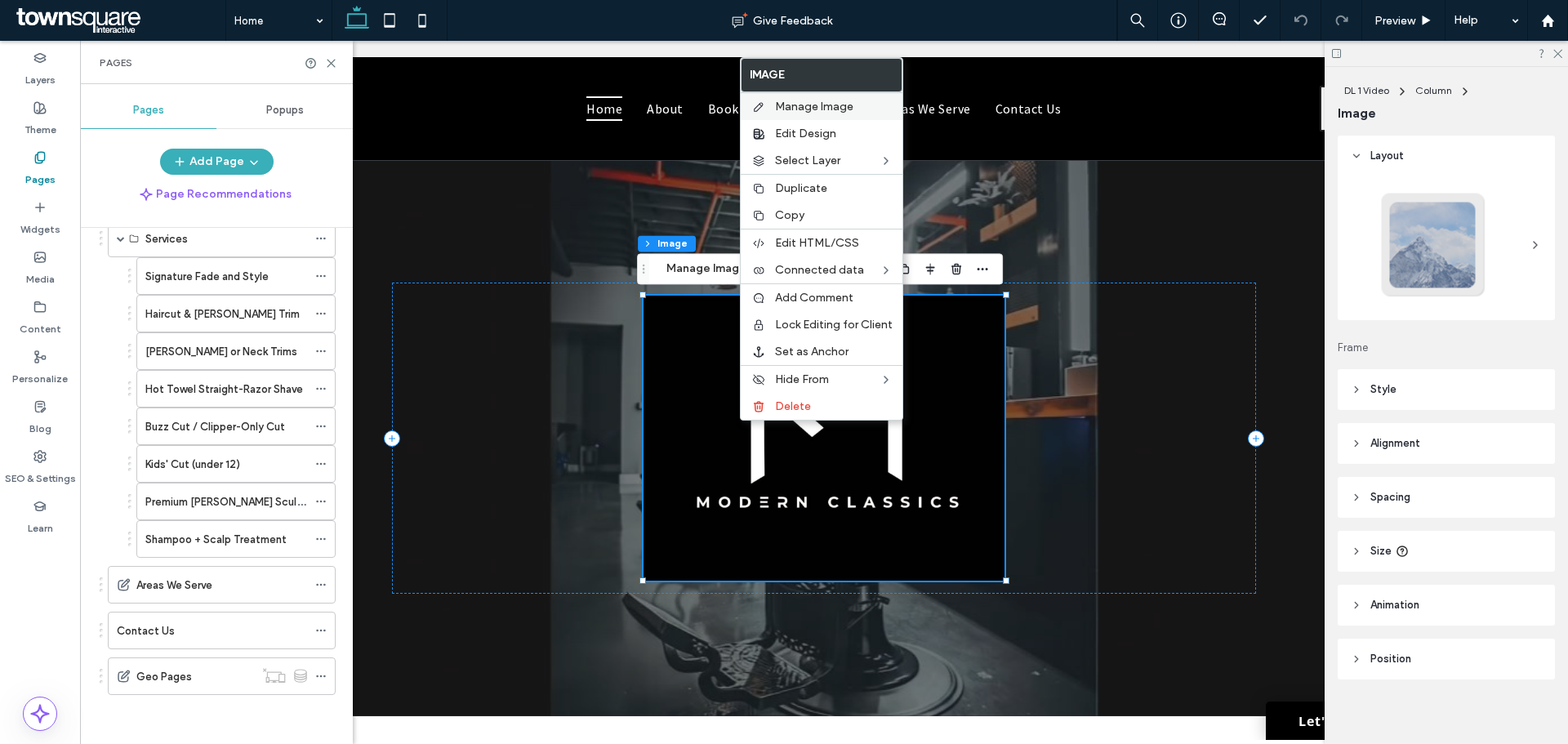
click at [830, 99] on div "Manage Image" at bounding box center [821, 106] width 161 height 28
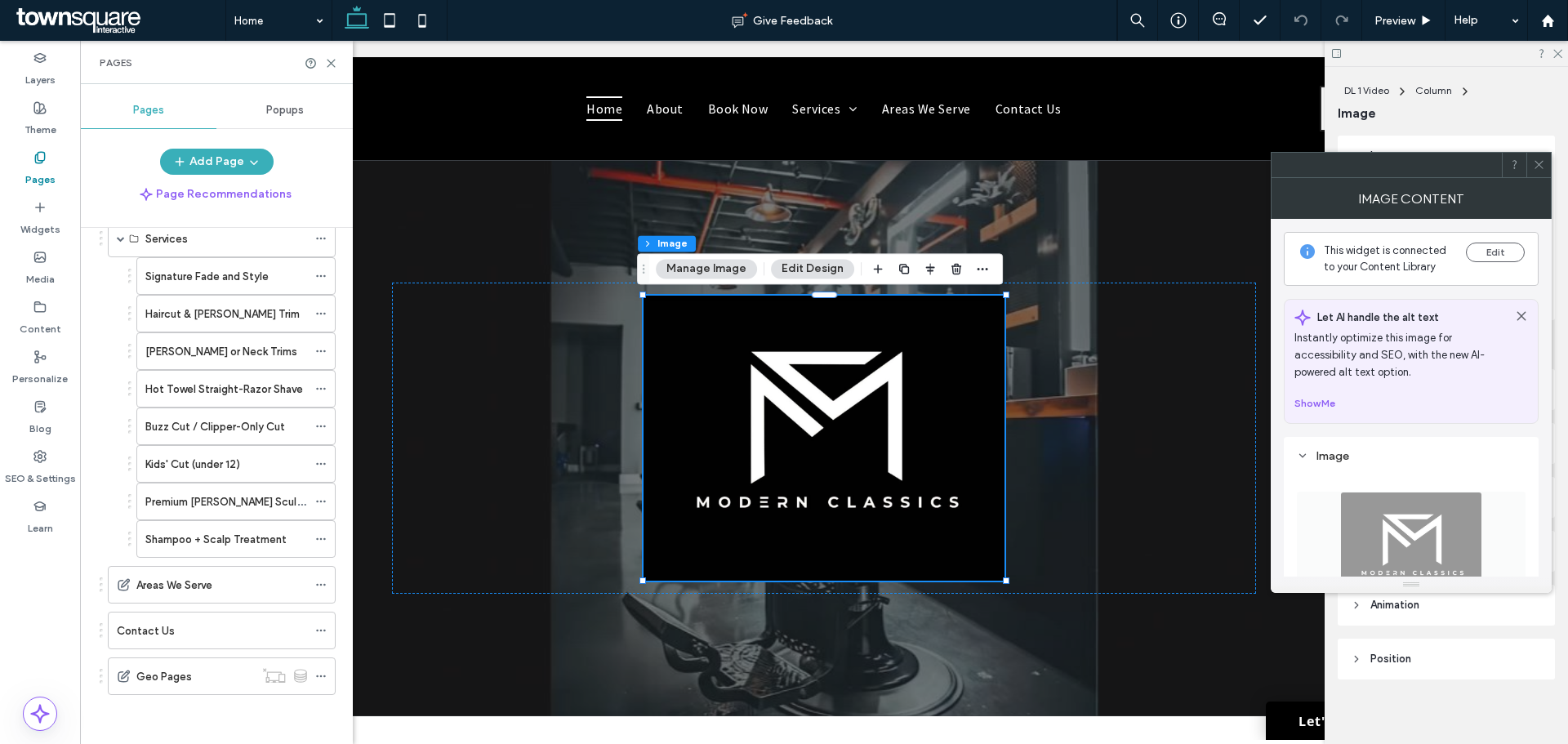
scroll to position [163, 0]
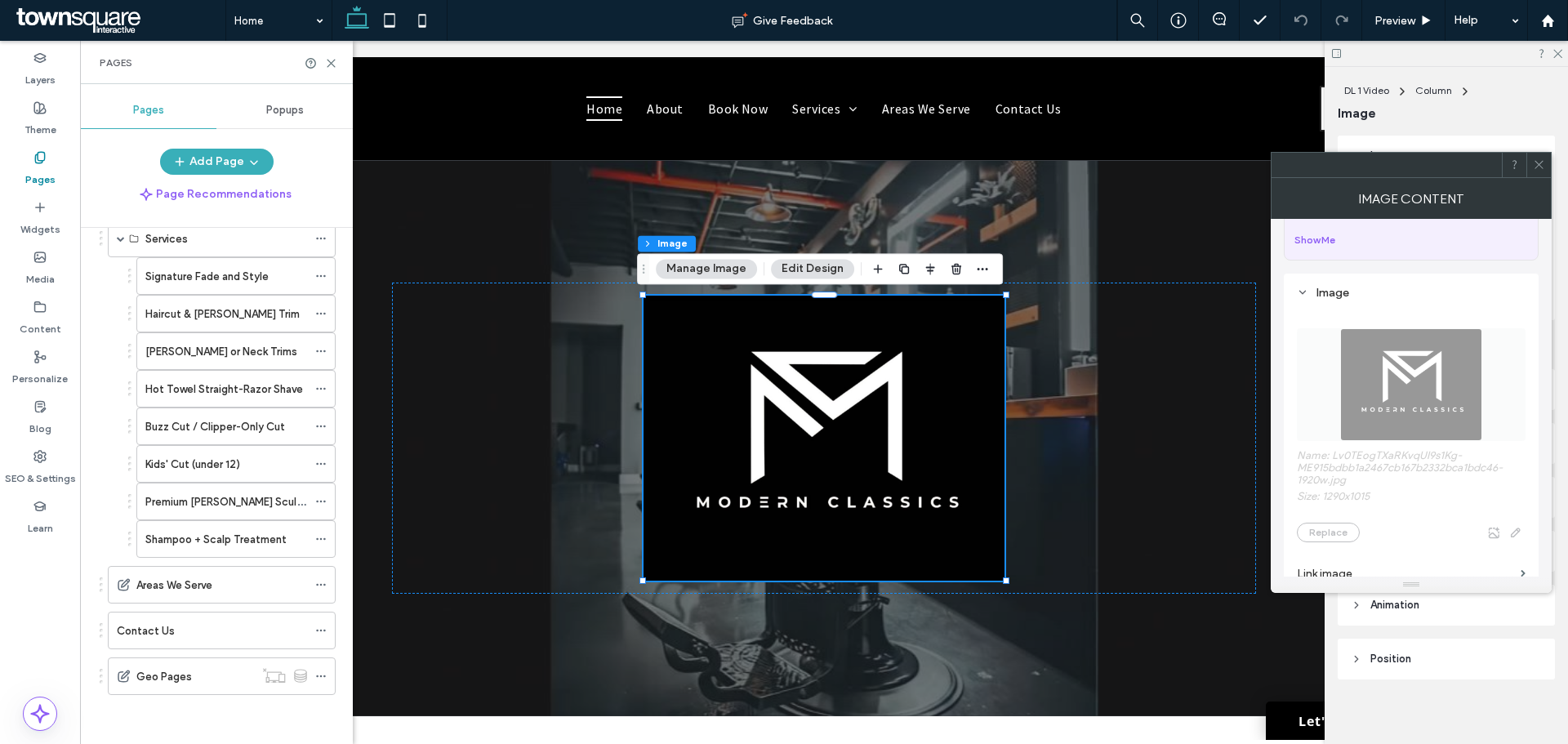
click at [1539, 164] on use at bounding box center [1539, 165] width 8 height 8
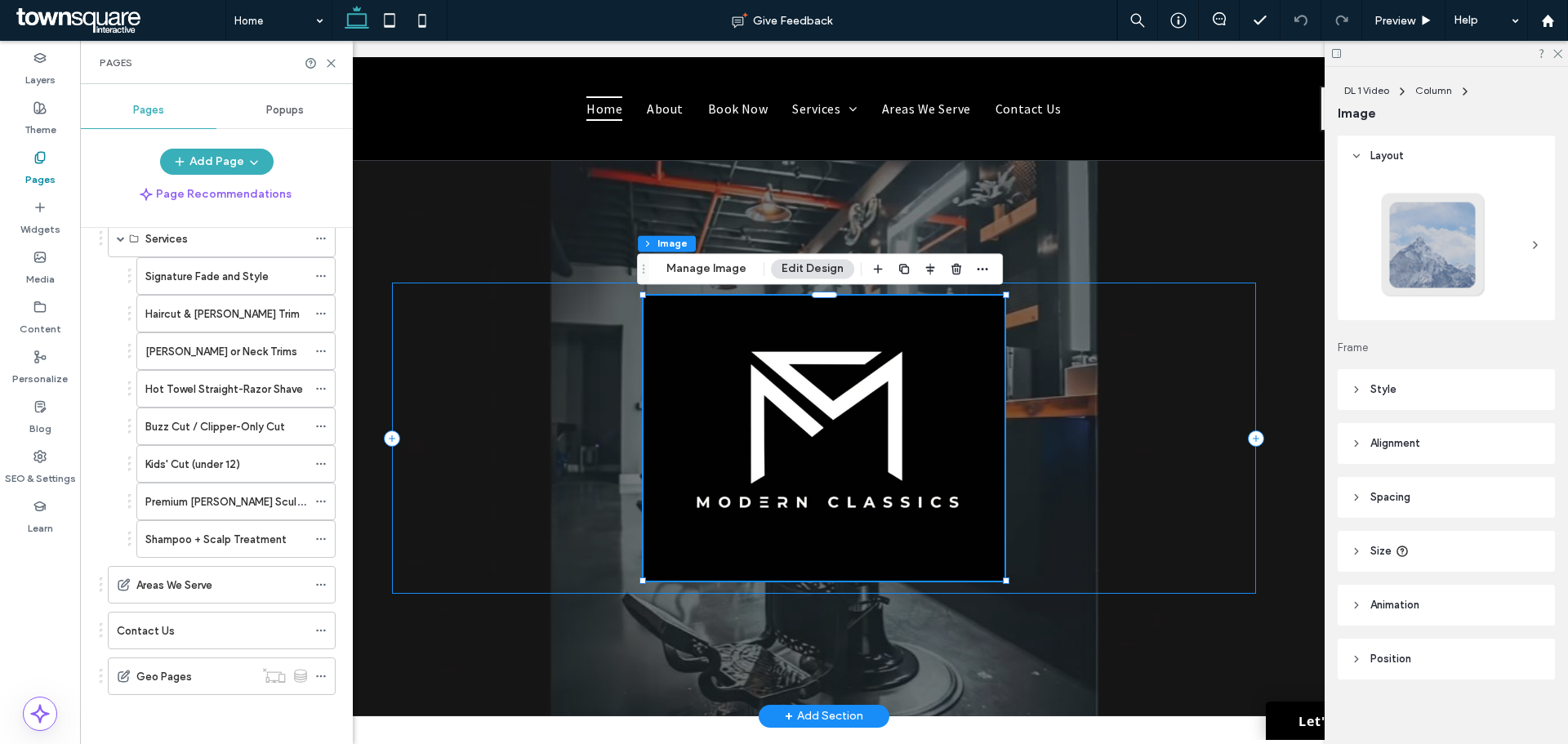
drag, startPoint x: 713, startPoint y: 285, endPoint x: 793, endPoint y: 326, distance: 89.9
click at [713, 285] on div at bounding box center [824, 438] width 864 height 310
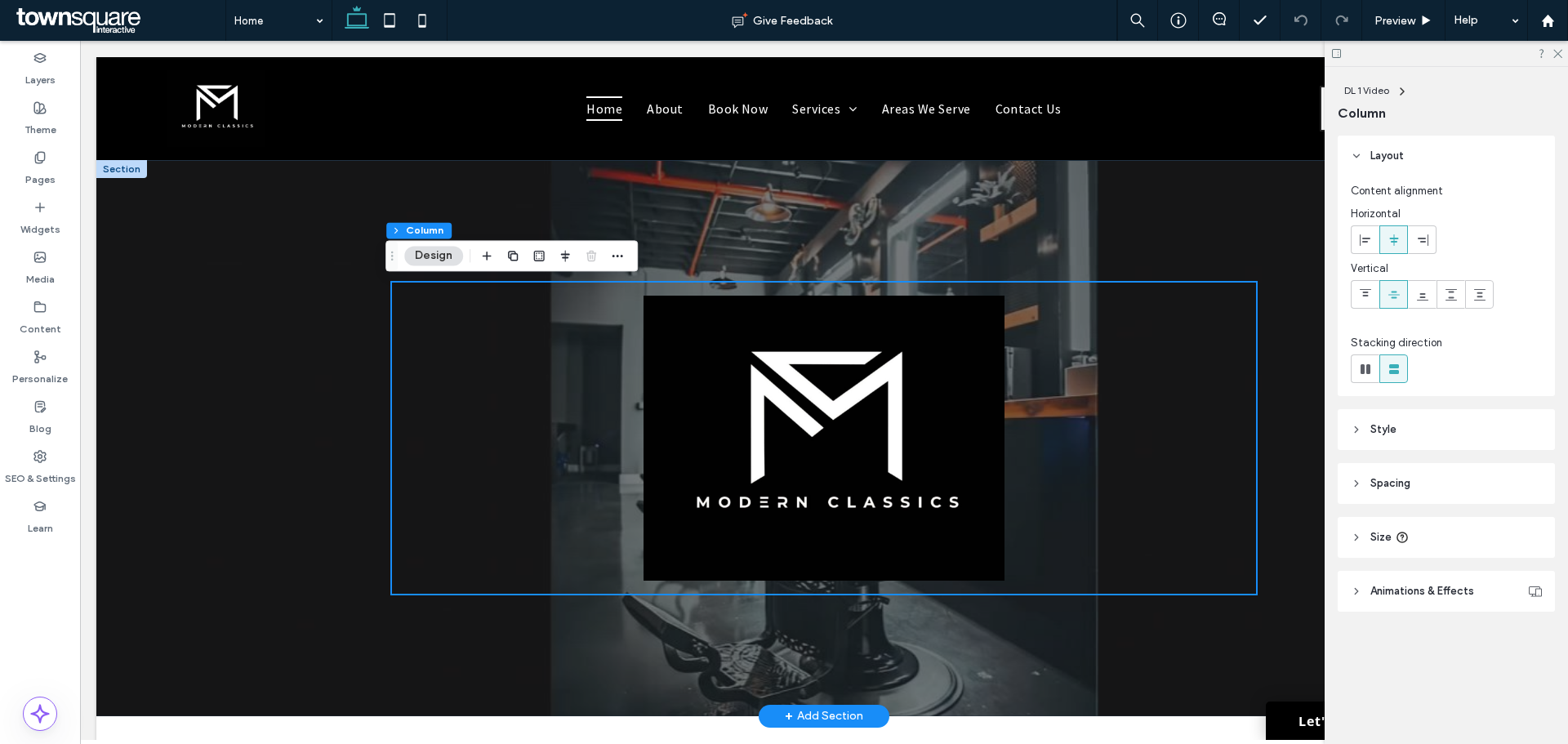
click at [711, 263] on div at bounding box center [824, 438] width 981 height 556
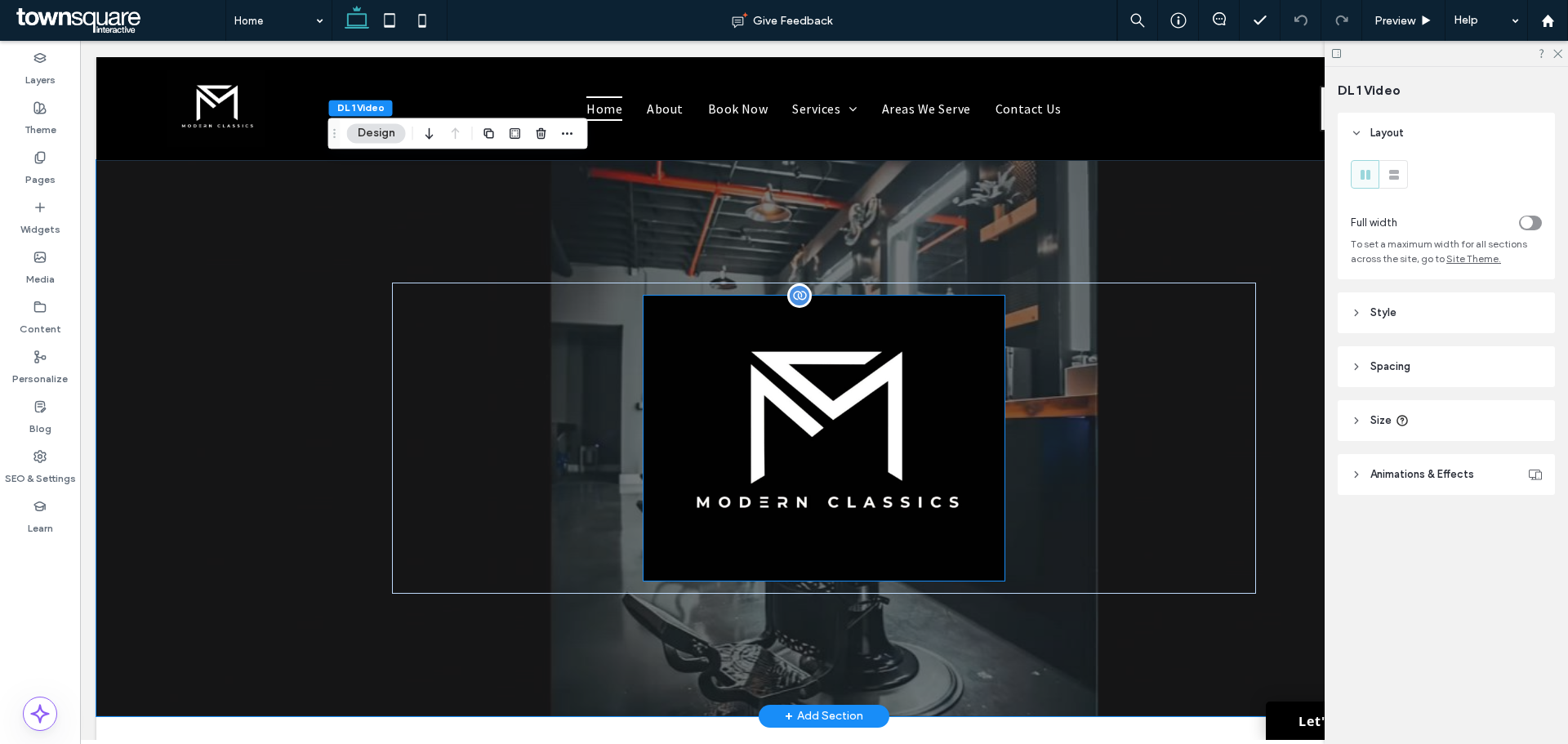
click at [748, 367] on img at bounding box center [824, 438] width 362 height 284
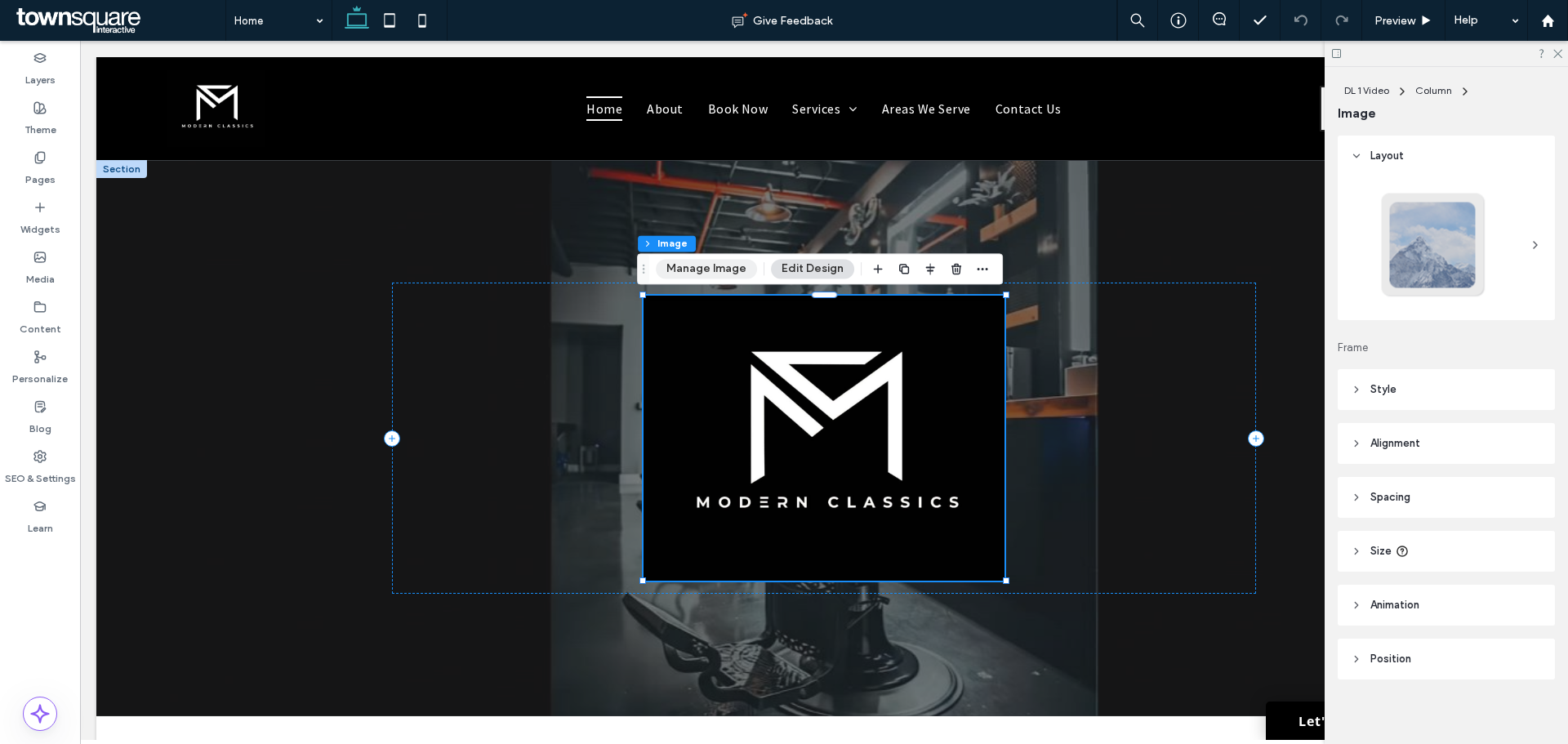
click at [696, 272] on button "Manage Image" at bounding box center [706, 269] width 101 height 19
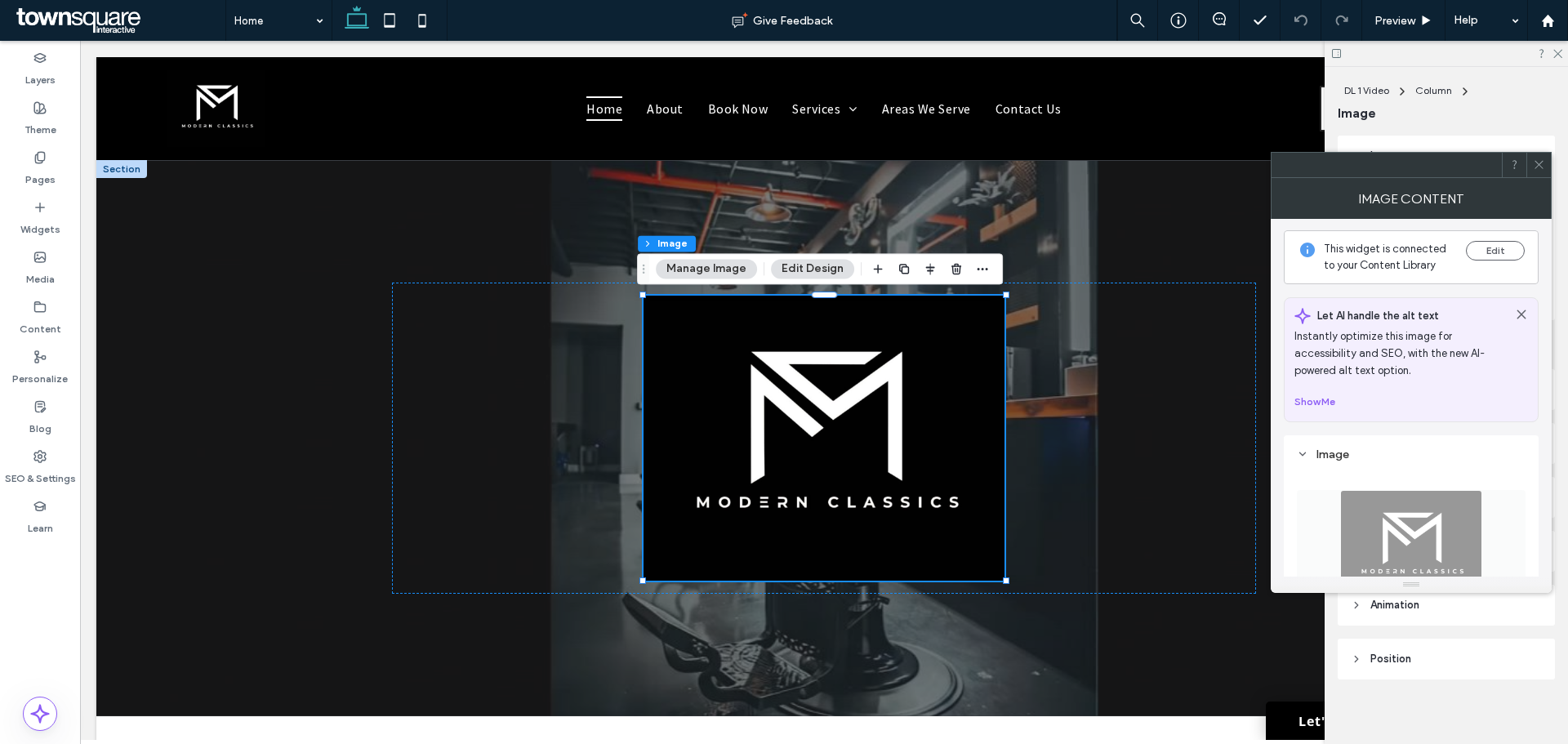
scroll to position [0, 0]
click at [1504, 254] on button "Edit" at bounding box center [1496, 252] width 59 height 19
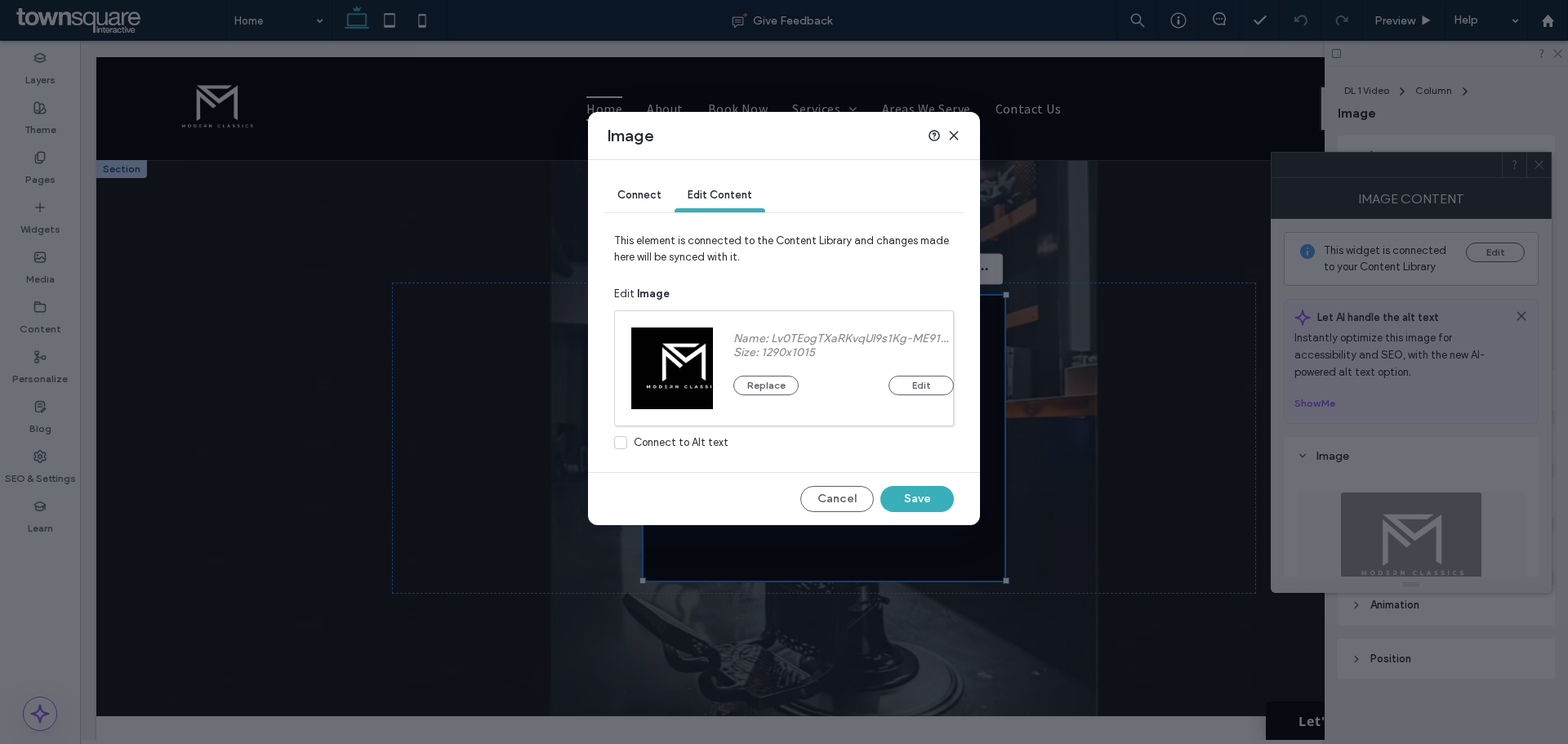
click at [792, 368] on div "Replace Edit" at bounding box center [843, 377] width 220 height 36
click at [769, 386] on button "Replace" at bounding box center [766, 386] width 66 height 19
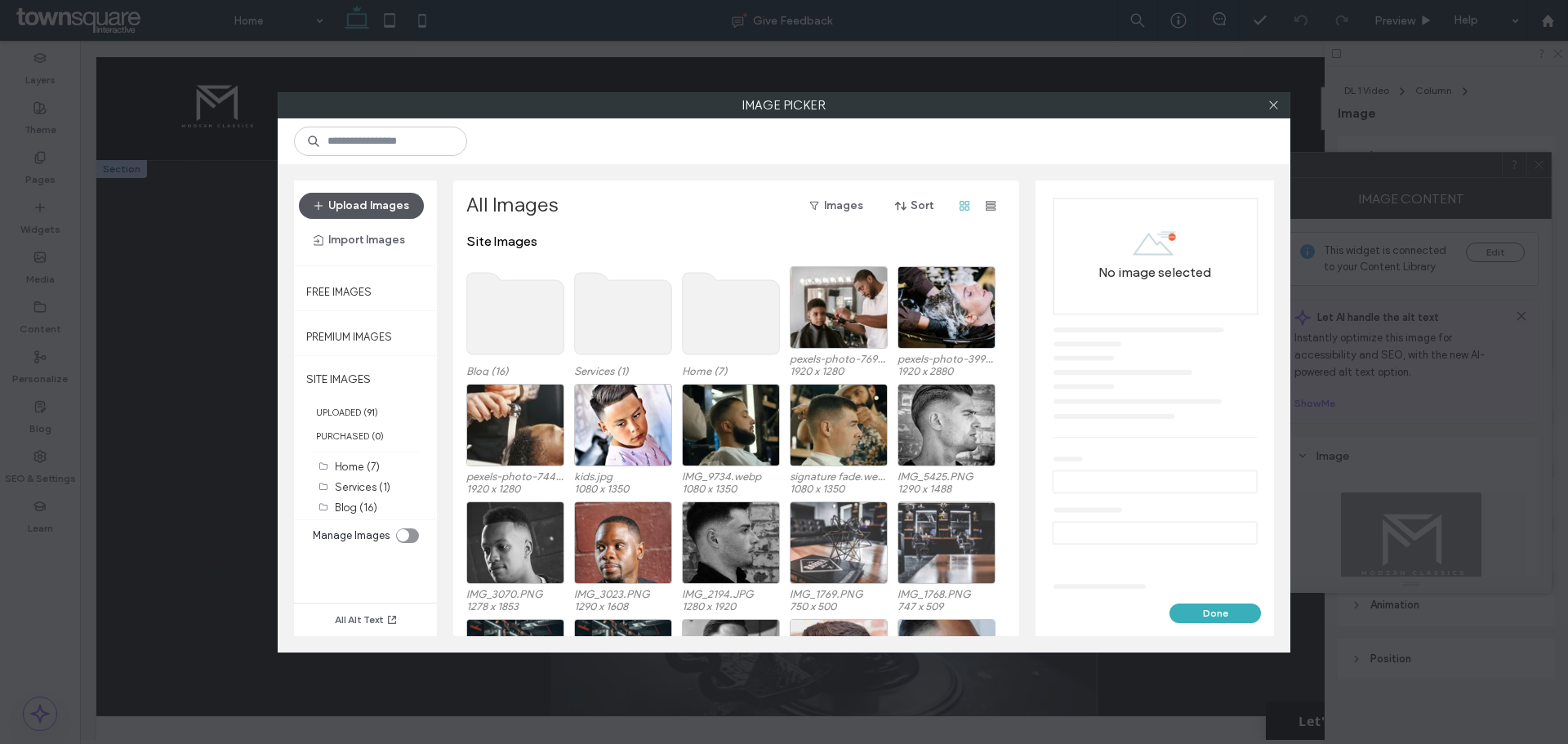
click at [395, 212] on button "Upload Images" at bounding box center [360, 206] width 125 height 26
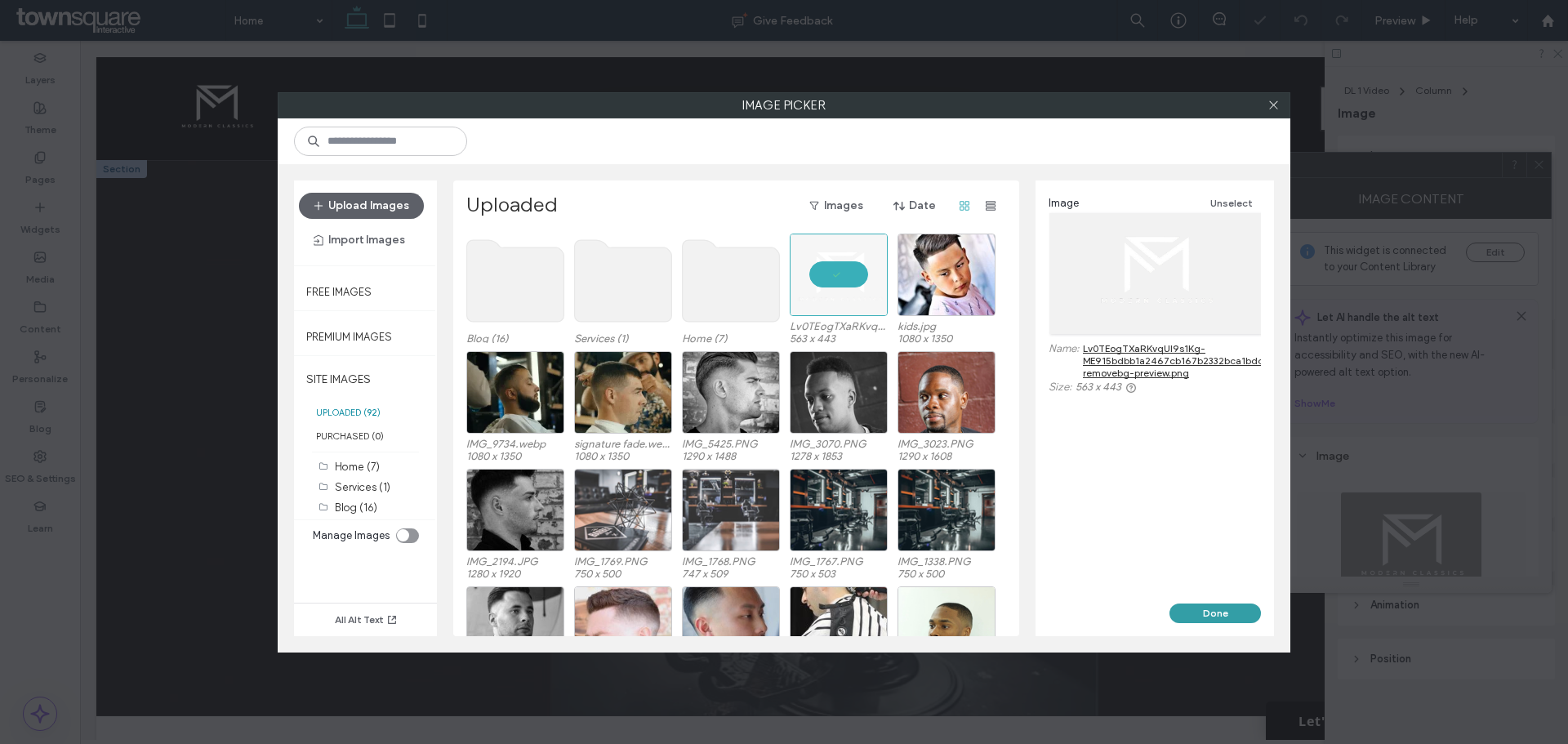
click at [1213, 613] on button "Done" at bounding box center [1215, 614] width 92 height 19
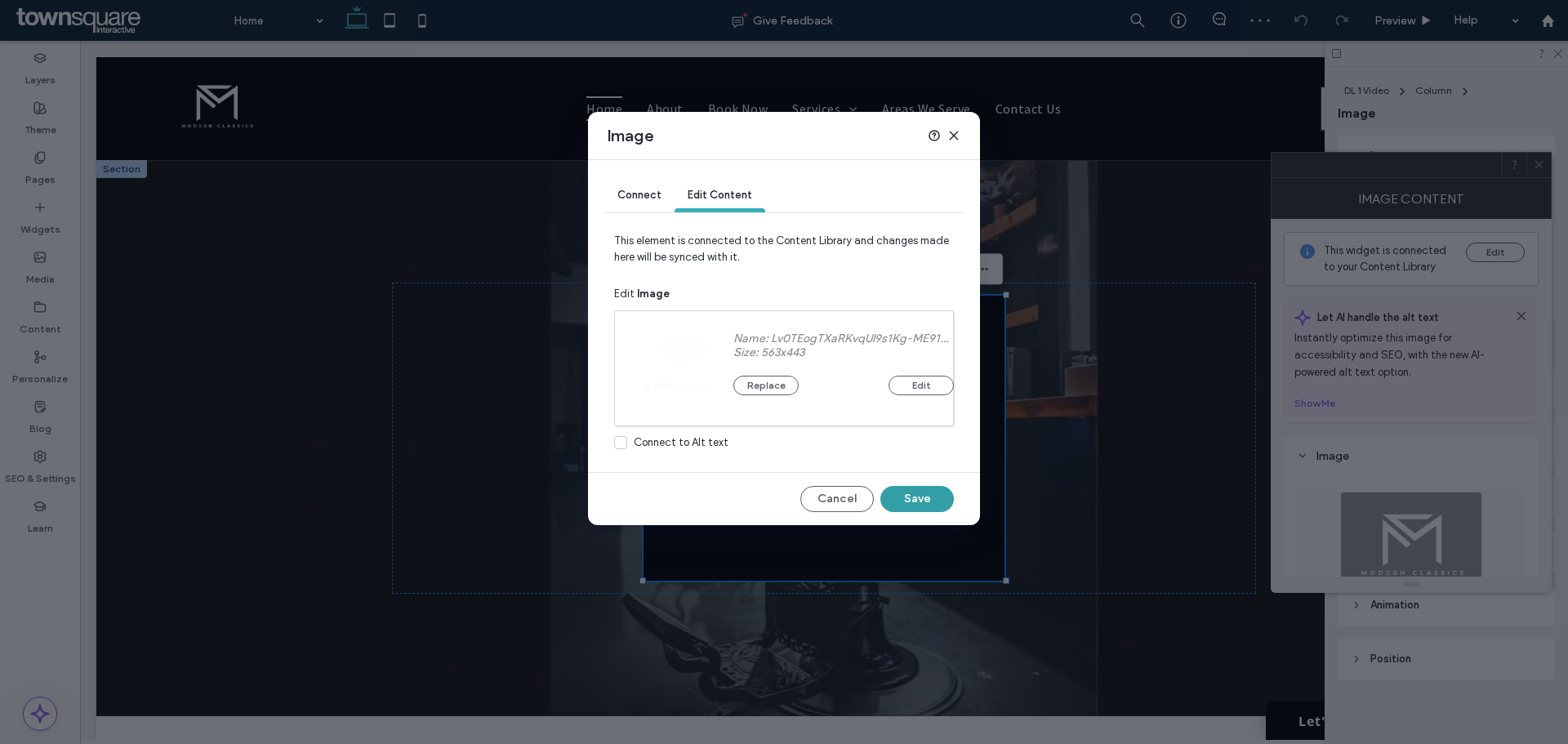
click at [906, 502] on button "Save" at bounding box center [917, 499] width 73 height 26
